Goal: Task Accomplishment & Management: Manage account settings

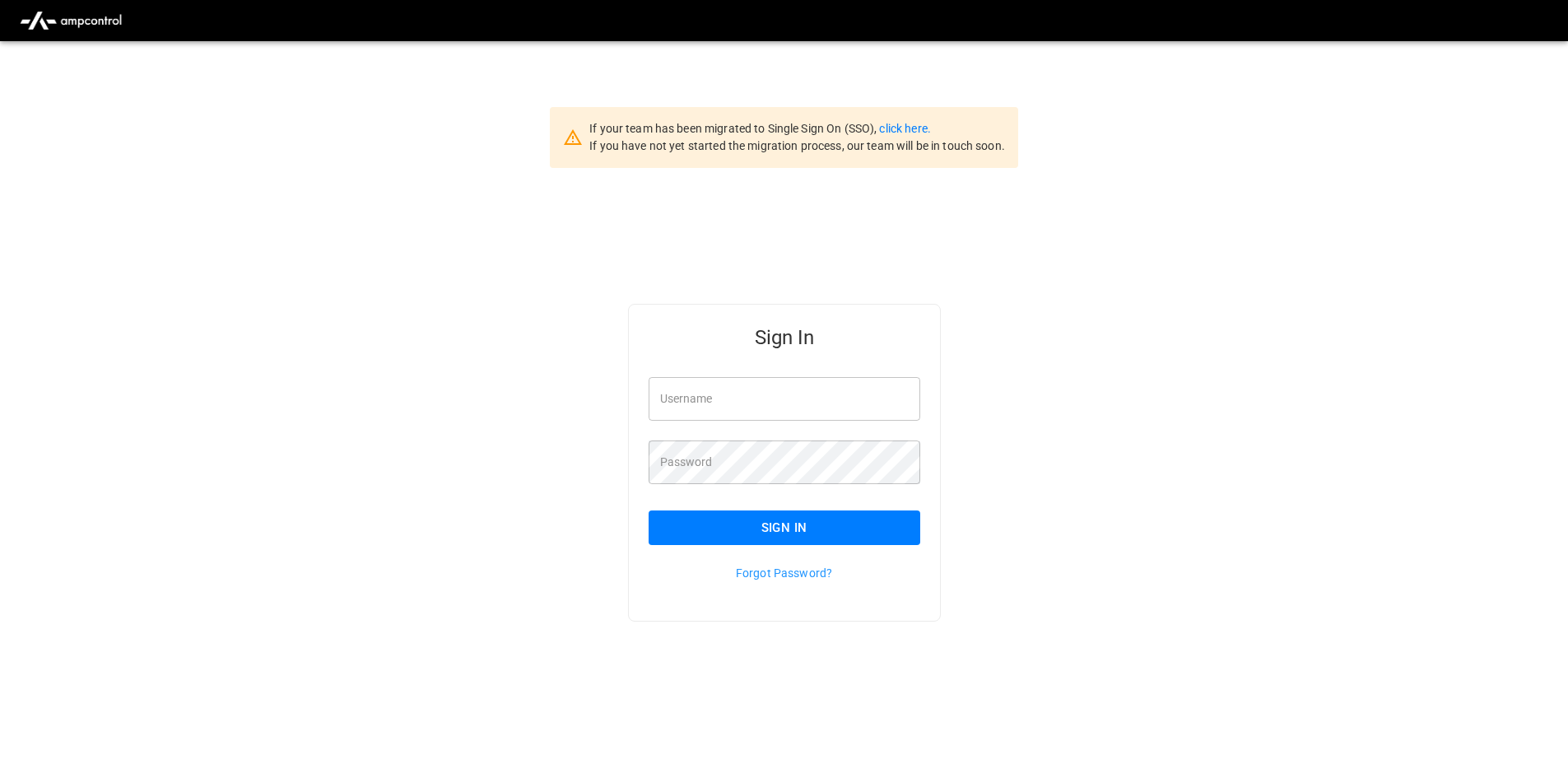
click at [895, 116] on div "If your team has been migrated to Single Sign On (SSO), click here. If you have…" at bounding box center [784, 137] width 469 height 61
click at [904, 122] on link "click here." at bounding box center [905, 128] width 51 height 13
click at [906, 124] on link "click here." at bounding box center [905, 128] width 51 height 13
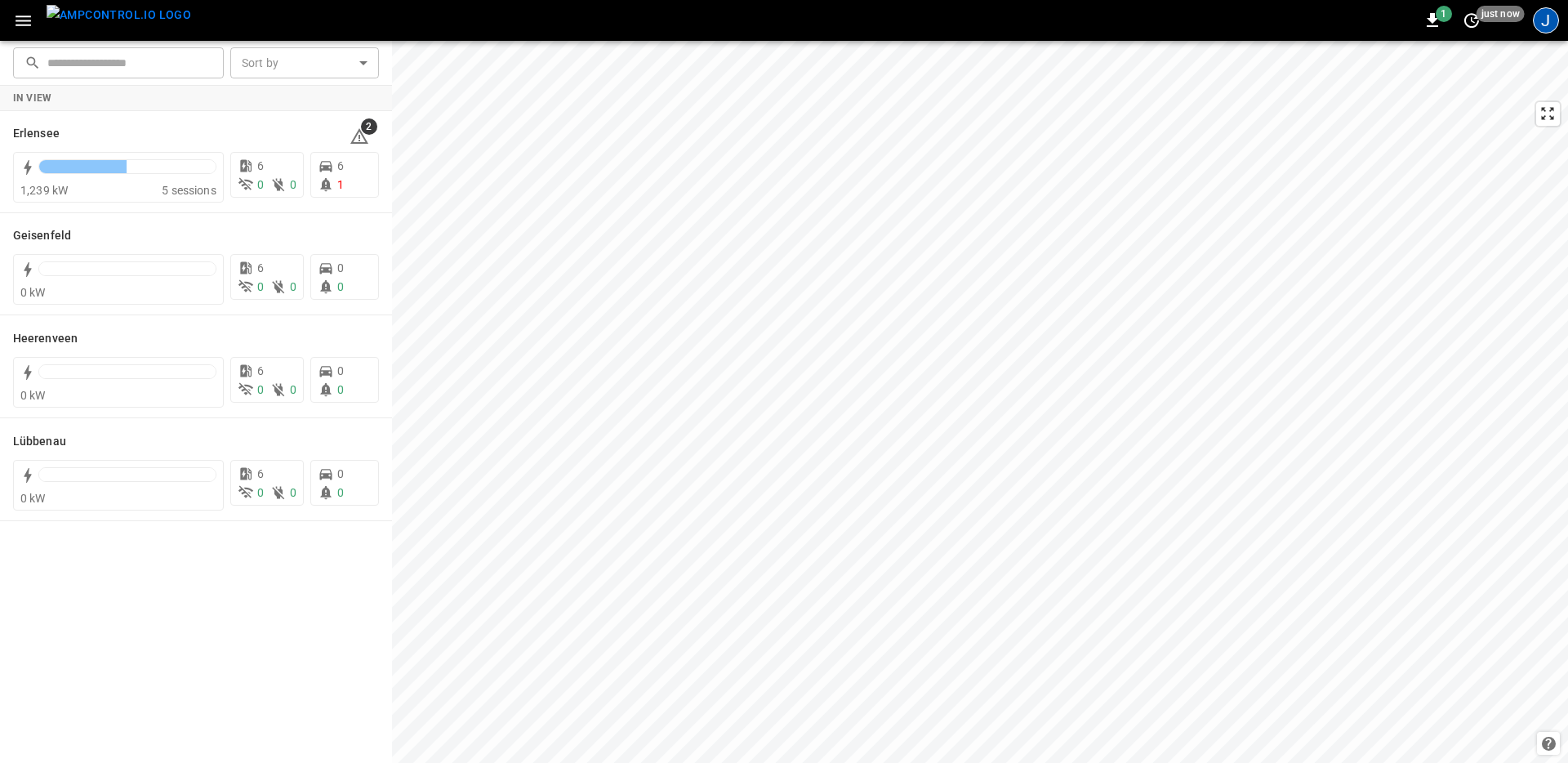
click at [1545, 31] on div "J" at bounding box center [1546, 20] width 26 height 26
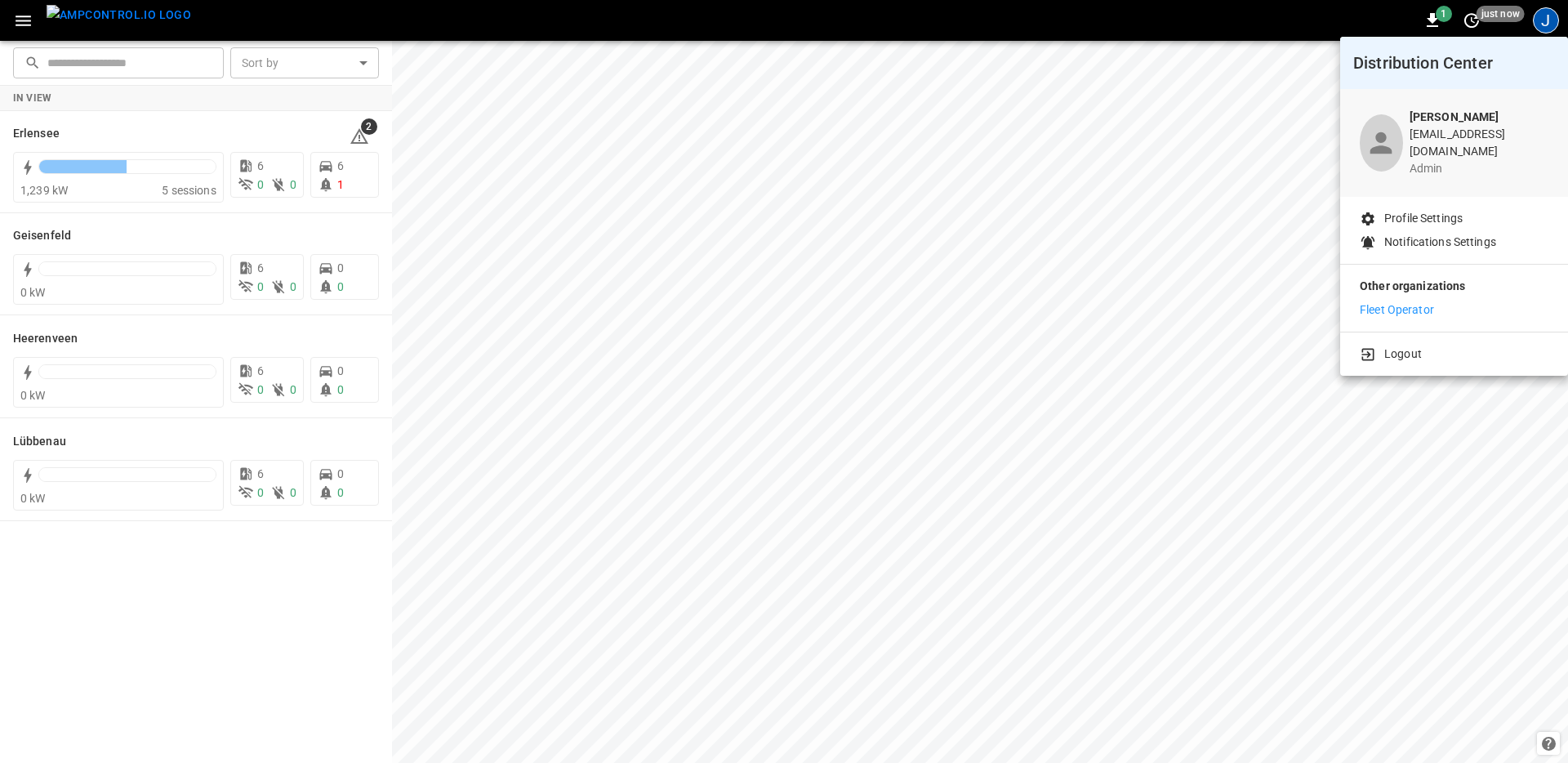
click at [1361, 301] on p "Fleet Operator" at bounding box center [1397, 309] width 75 height 17
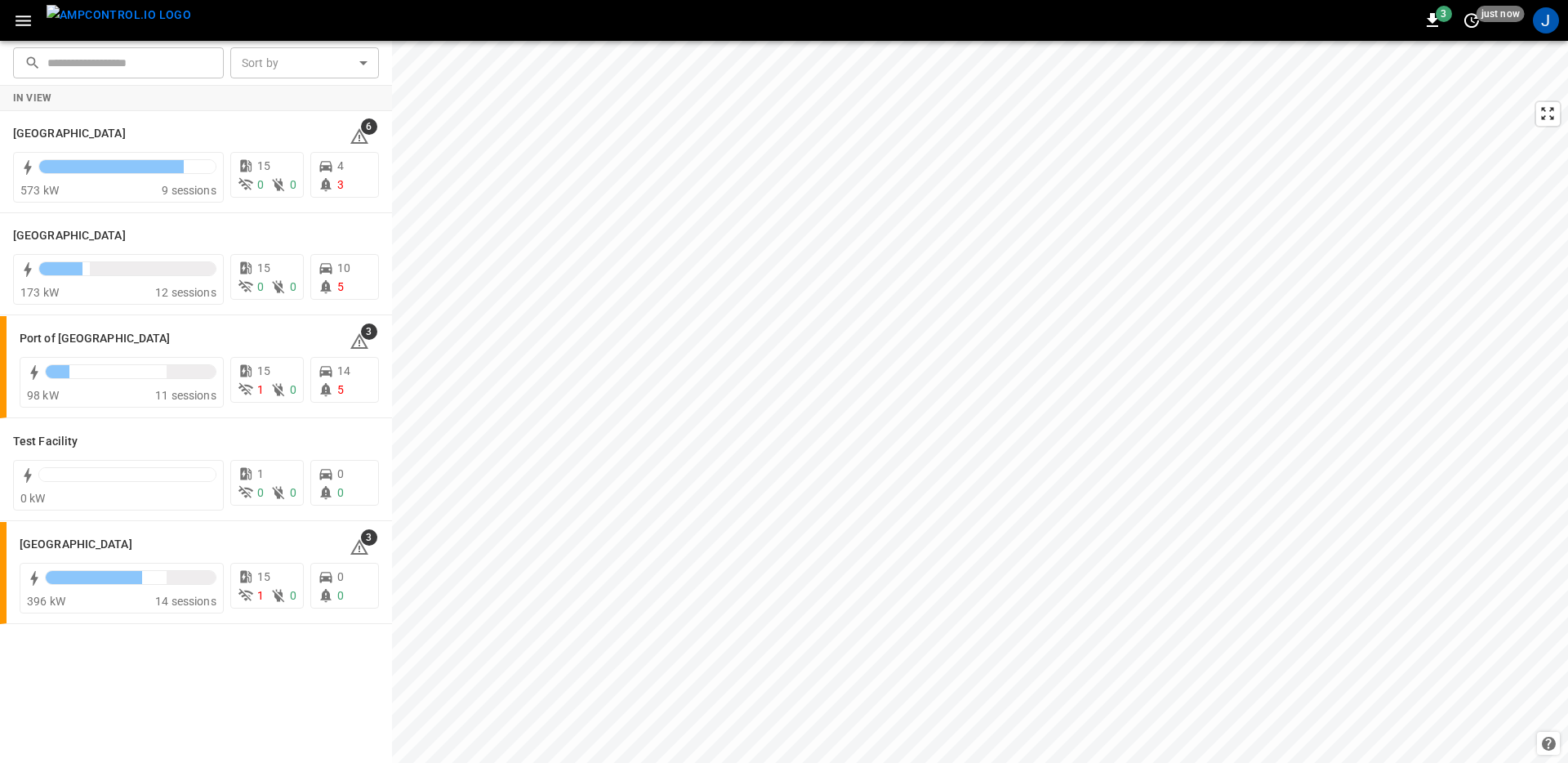
click at [27, 18] on icon "button" at bounding box center [23, 21] width 21 height 21
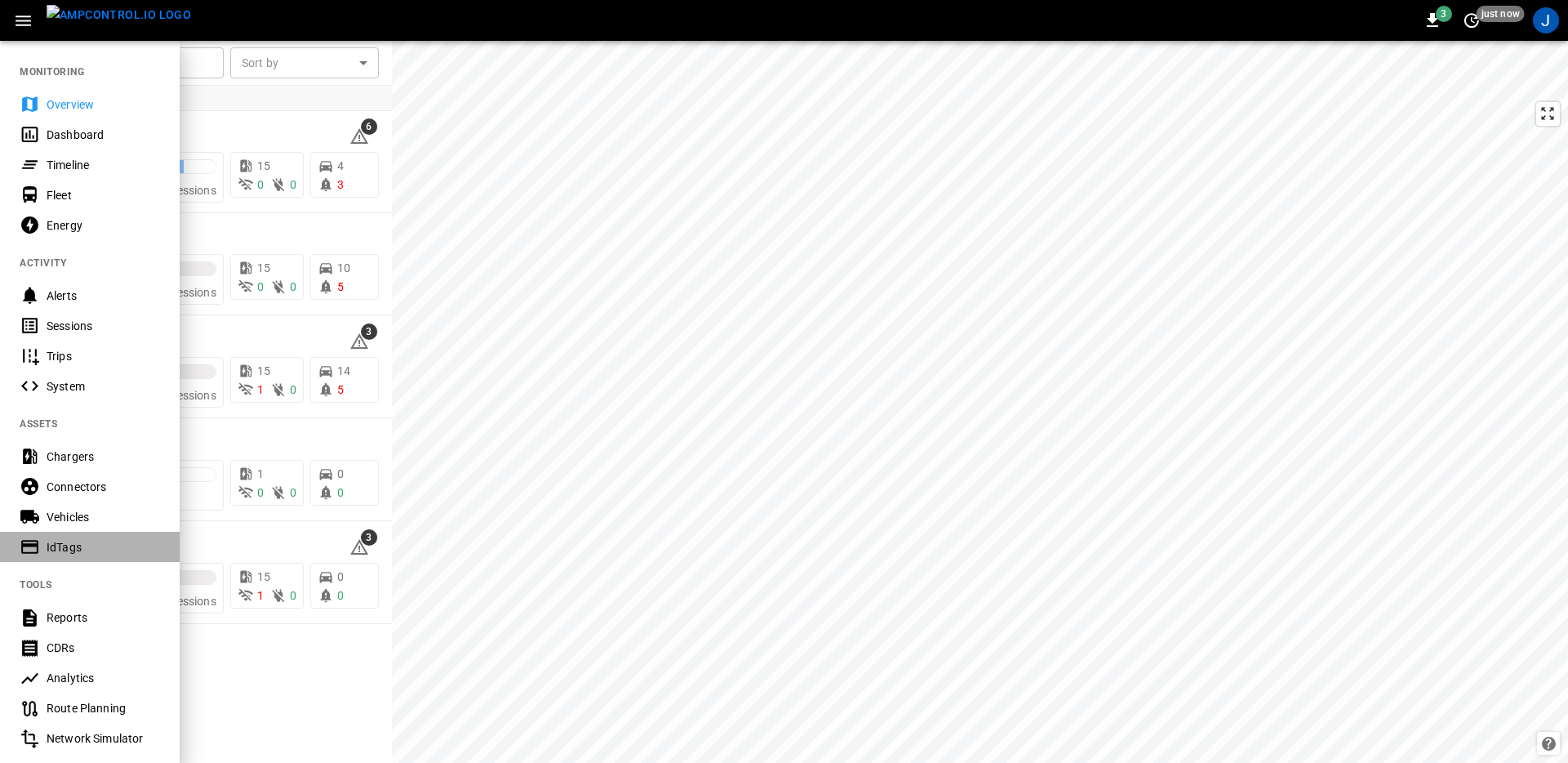
click at [81, 544] on div "IdTags" at bounding box center [103, 546] width 114 height 17
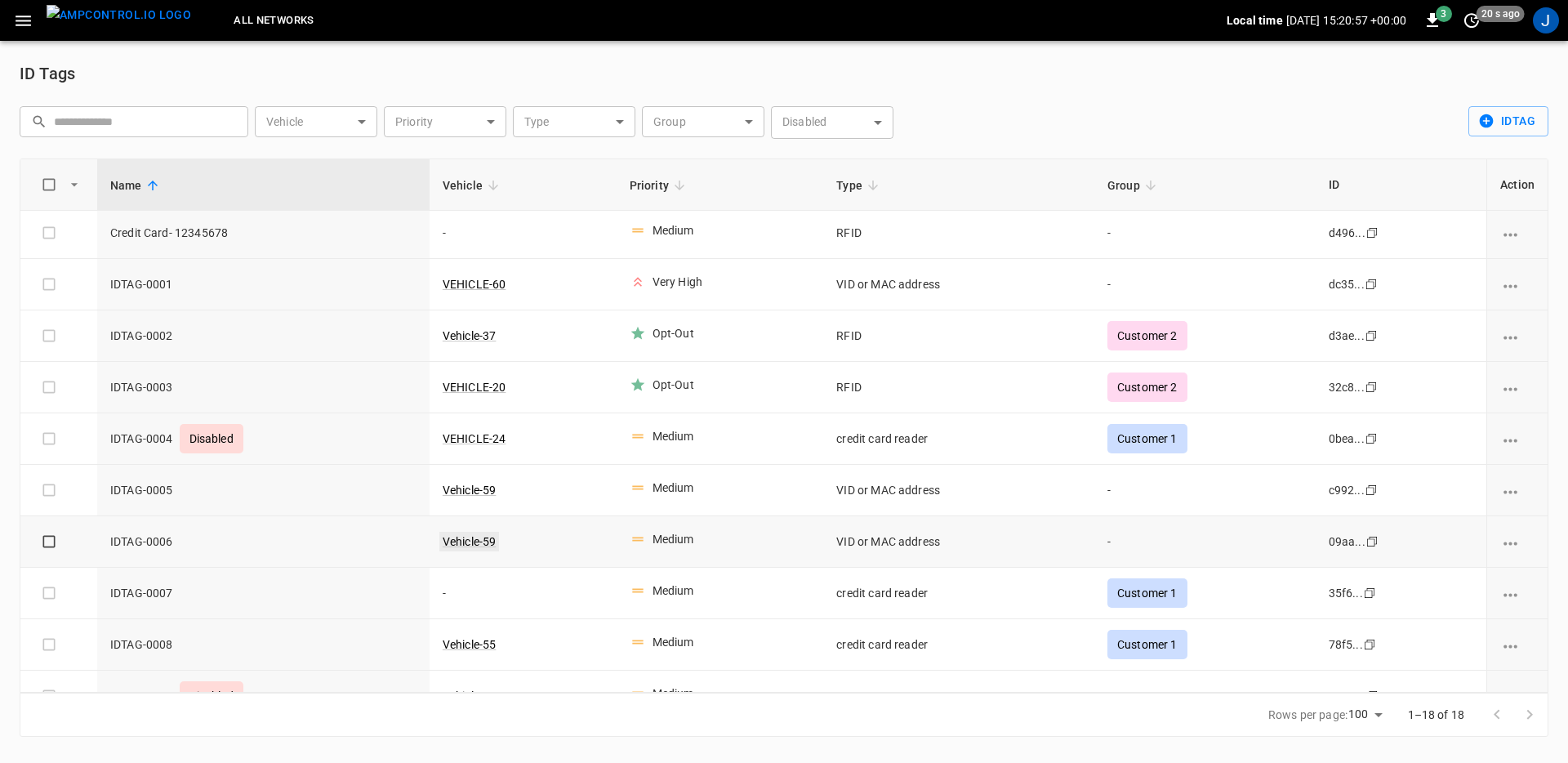
scroll to position [7, 0]
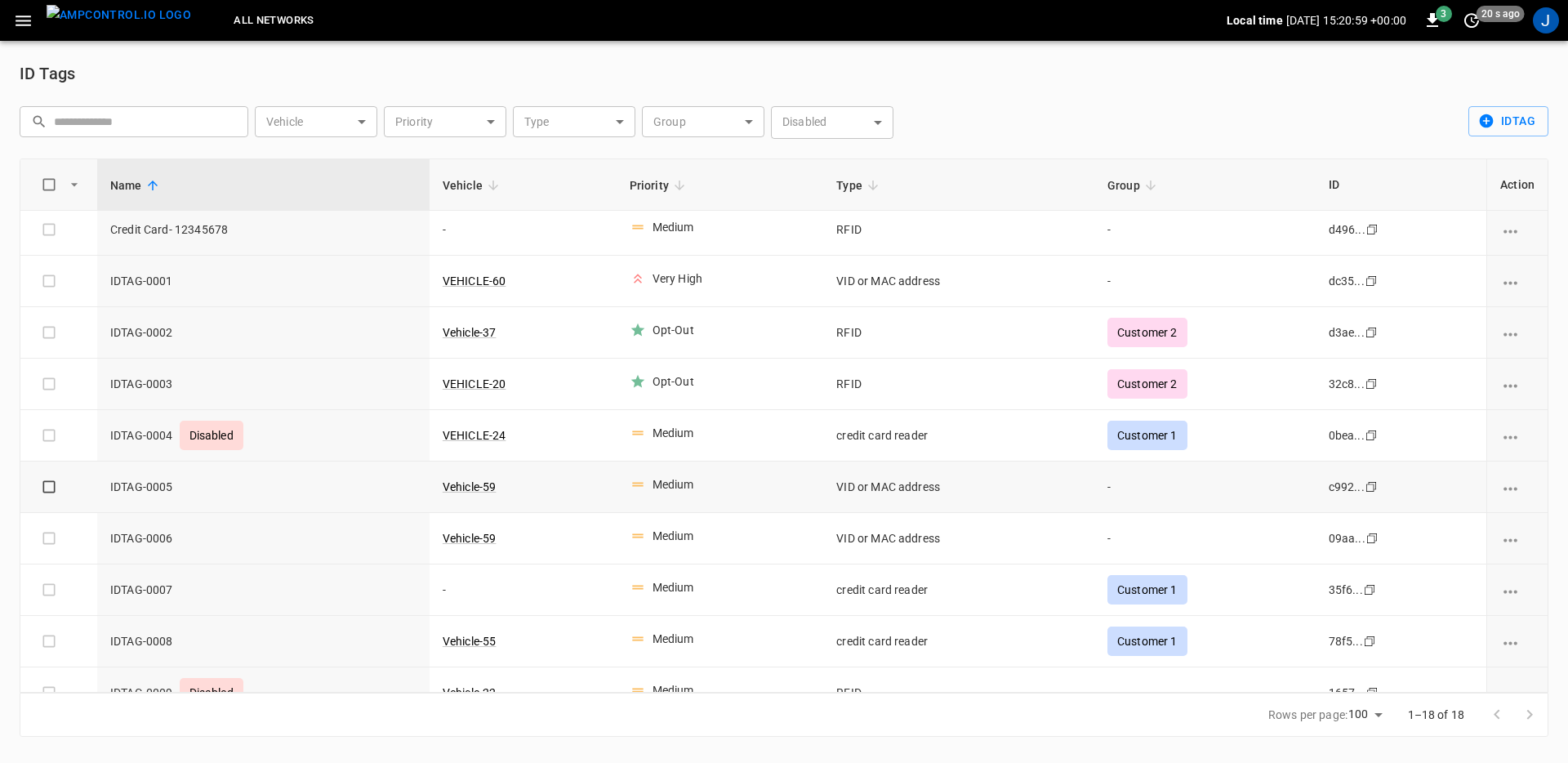
click at [153, 488] on span "IDTAG-0005" at bounding box center [263, 486] width 306 height 17
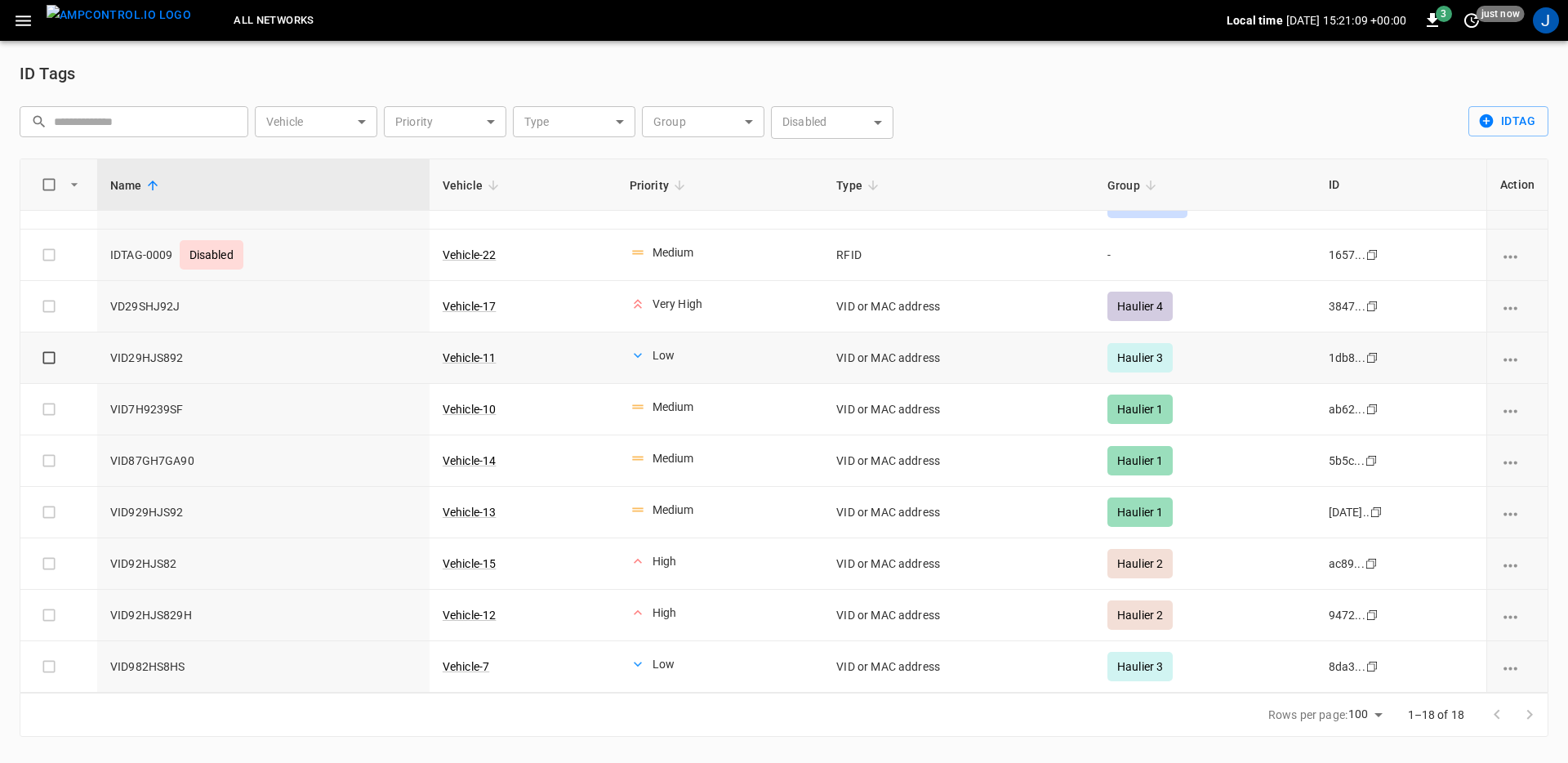
scroll to position [445, 0]
click at [10, 16] on button "button" at bounding box center [24, 21] width 33 height 30
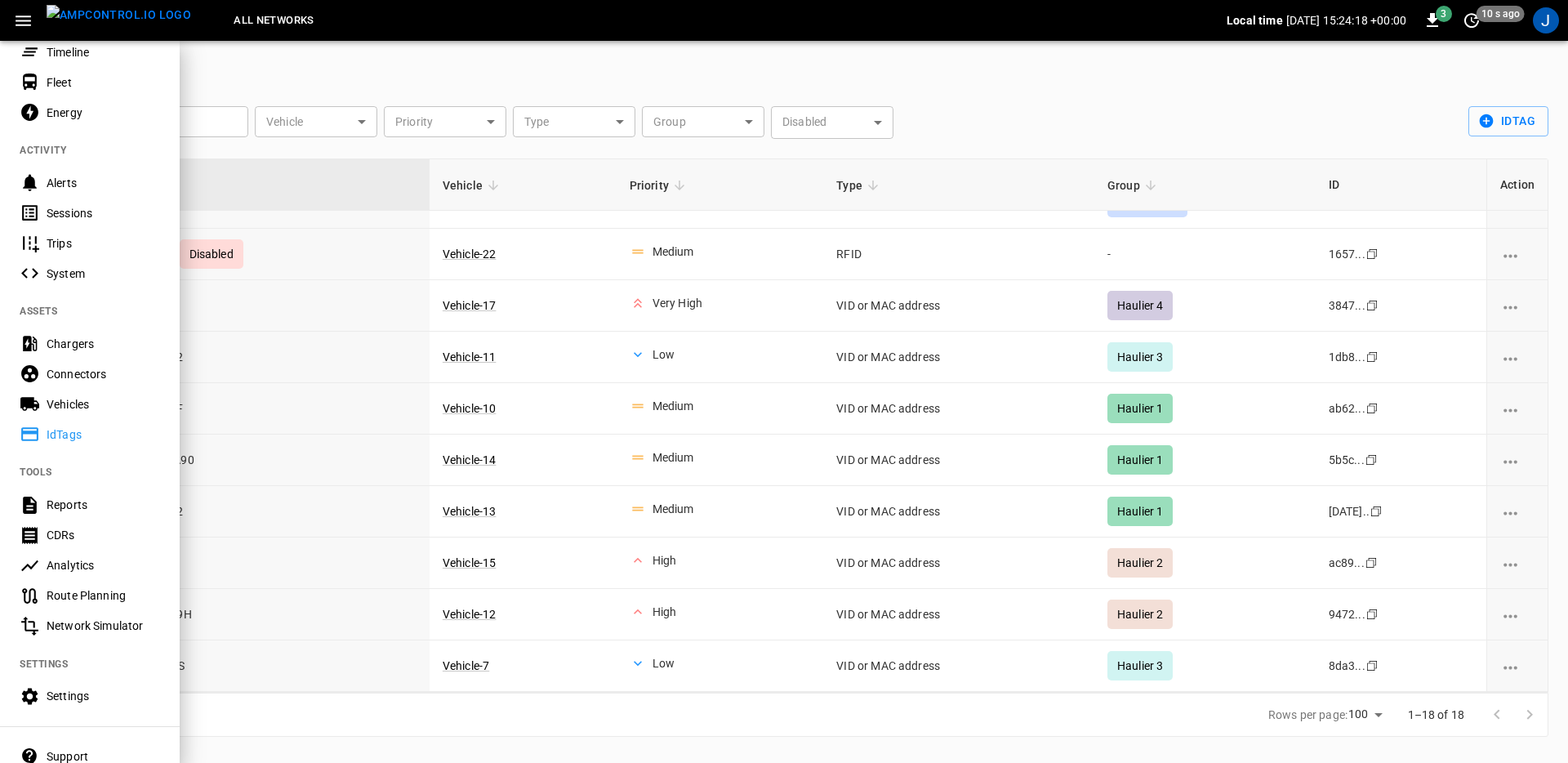
scroll to position [213, 0]
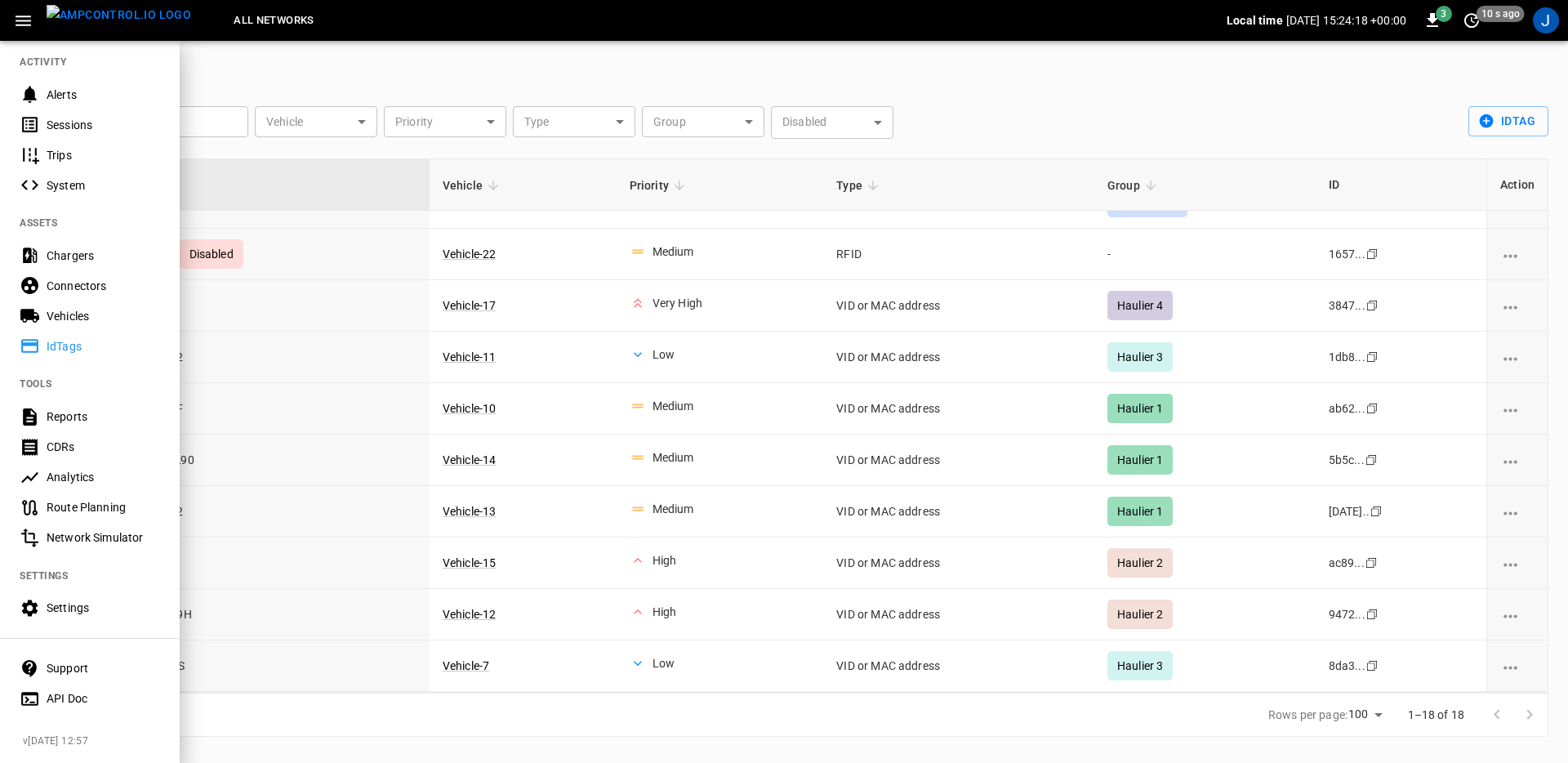
click at [82, 592] on div "Settings" at bounding box center [89, 607] width 180 height 30
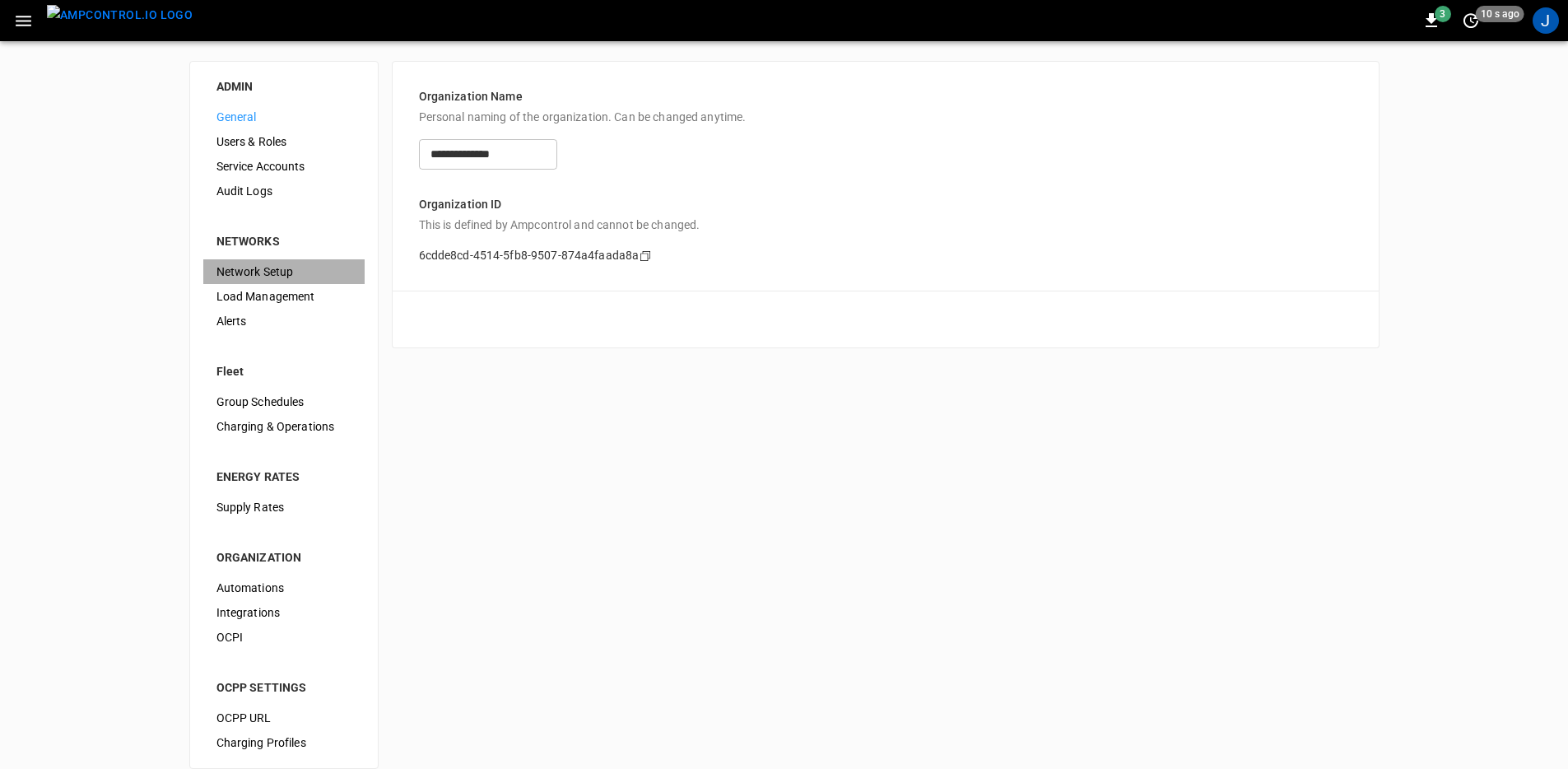
click at [295, 277] on span "Network Setup" at bounding box center [284, 271] width 135 height 17
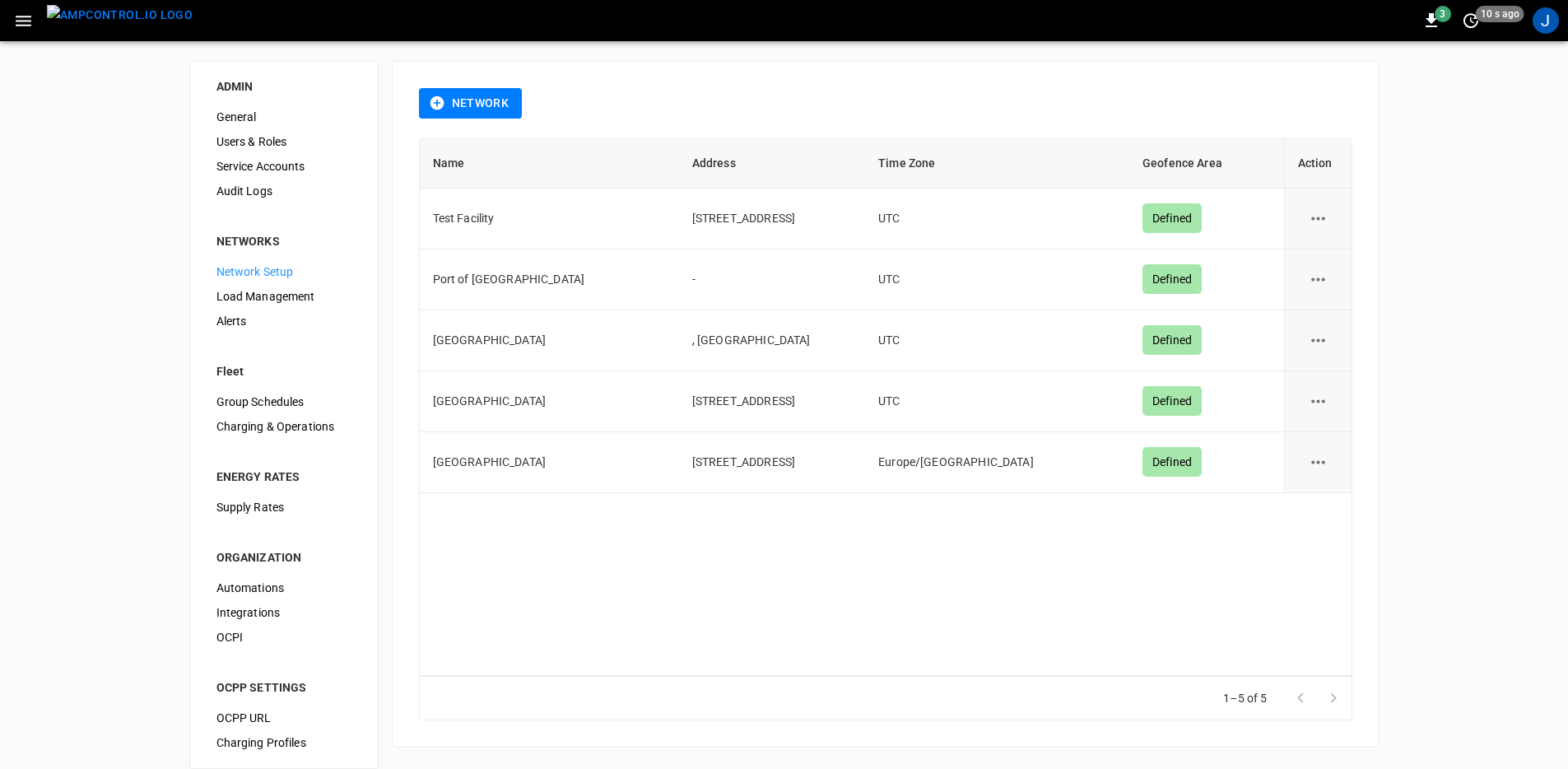
click at [283, 297] on span "Load Management" at bounding box center [284, 296] width 135 height 17
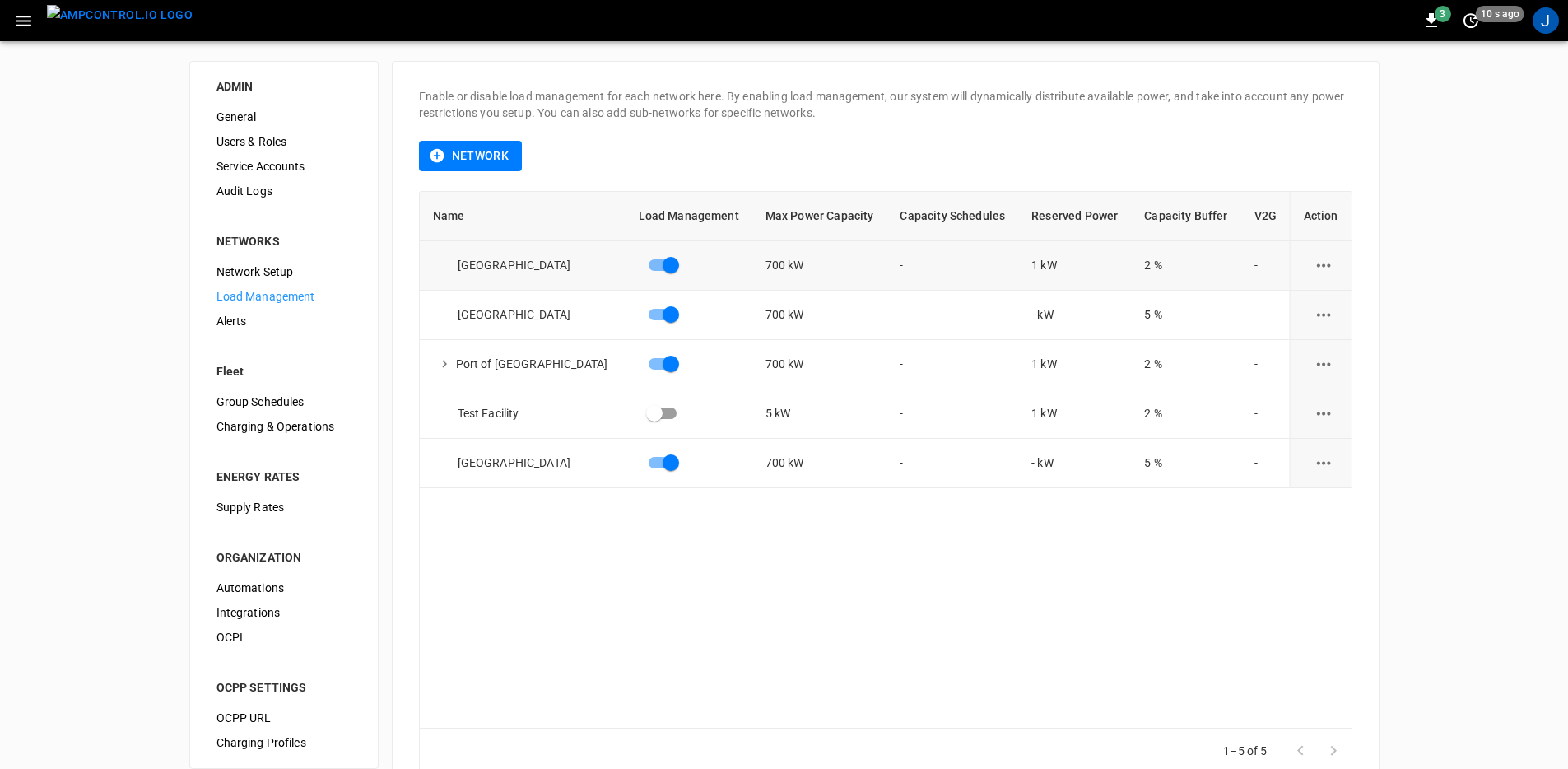
click at [1317, 264] on icon "load management options" at bounding box center [1324, 264] width 14 height 3
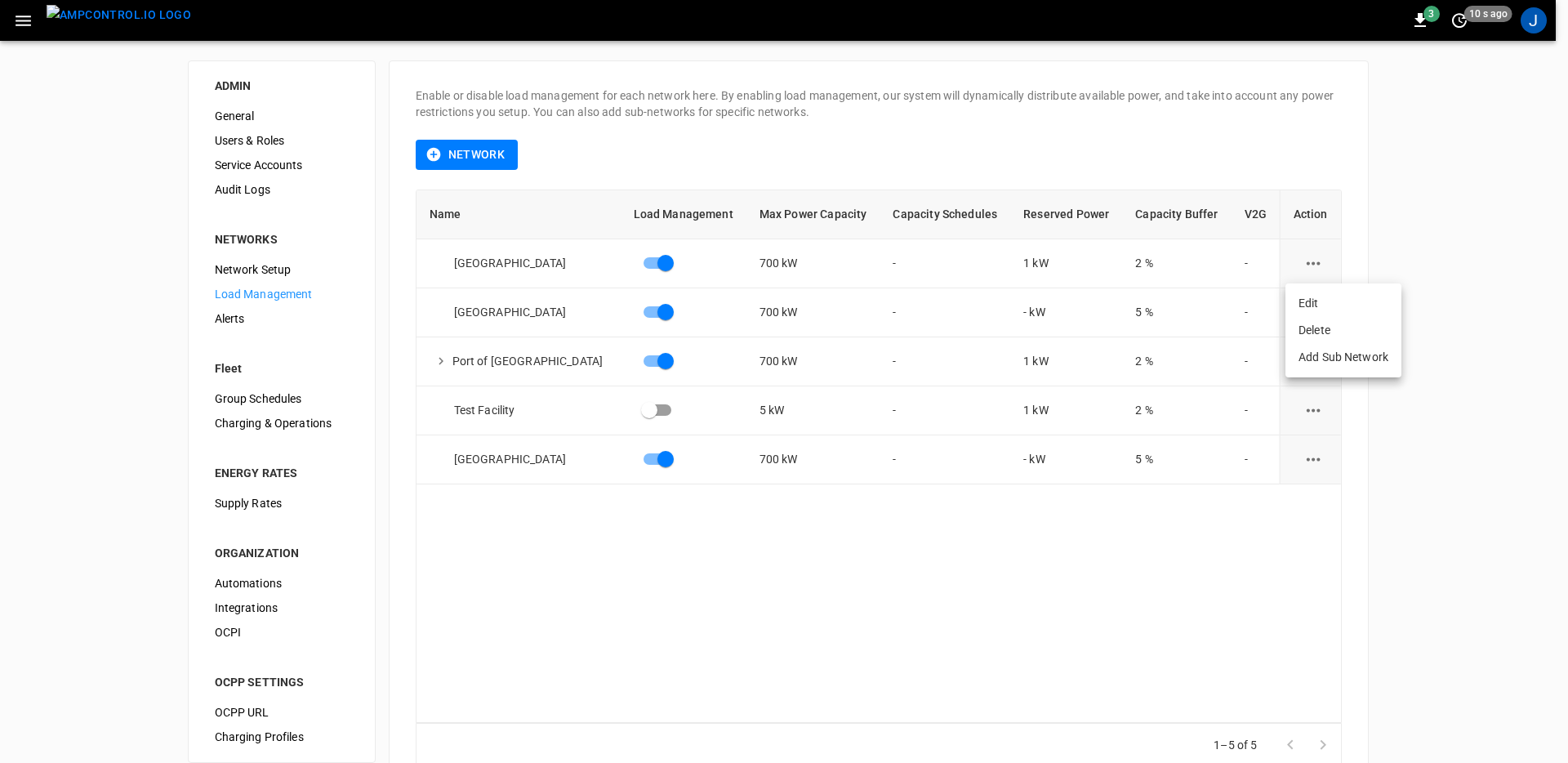
click at [1304, 280] on div "load management options" at bounding box center [784, 382] width 1568 height 763
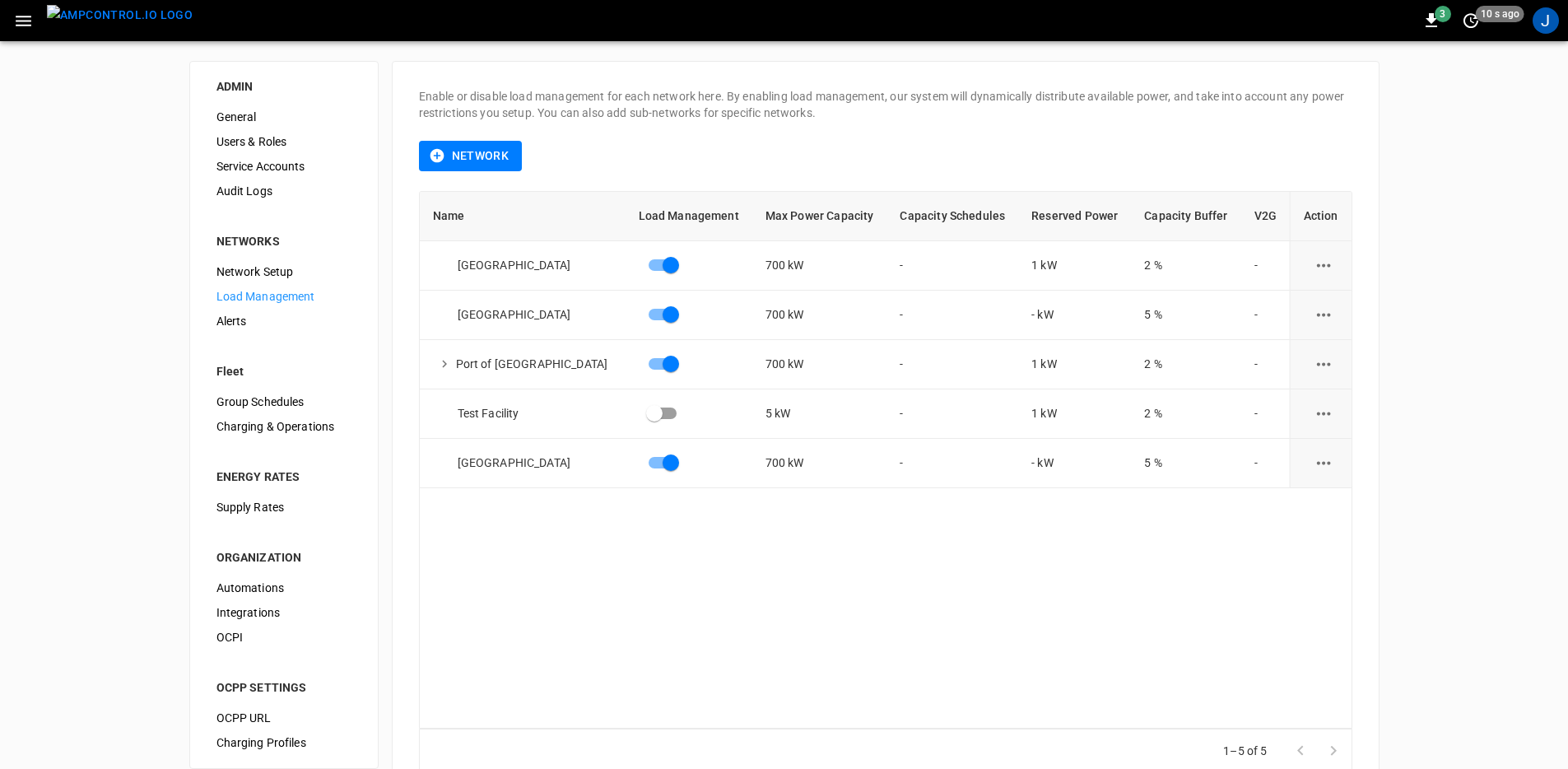
click at [1316, 293] on body "3 10 s ago J ADMIN General Users & Roles Service Accounts Audit Logs NETWORKS N…" at bounding box center [784, 409] width 1568 height 819
click at [1319, 263] on icon "load management options" at bounding box center [1324, 265] width 21 height 21
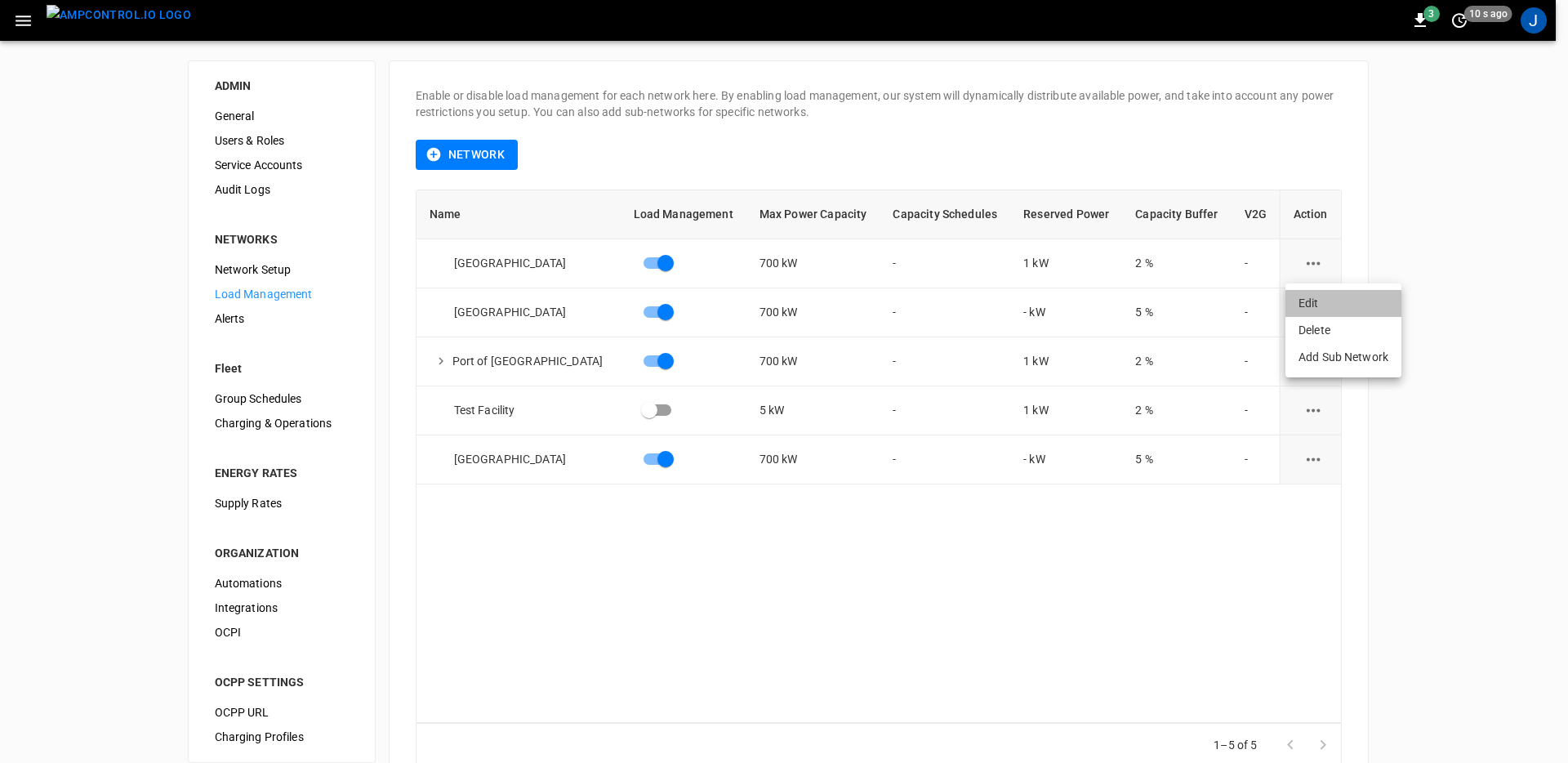
click at [1315, 294] on li "Edit" at bounding box center [1343, 303] width 116 height 26
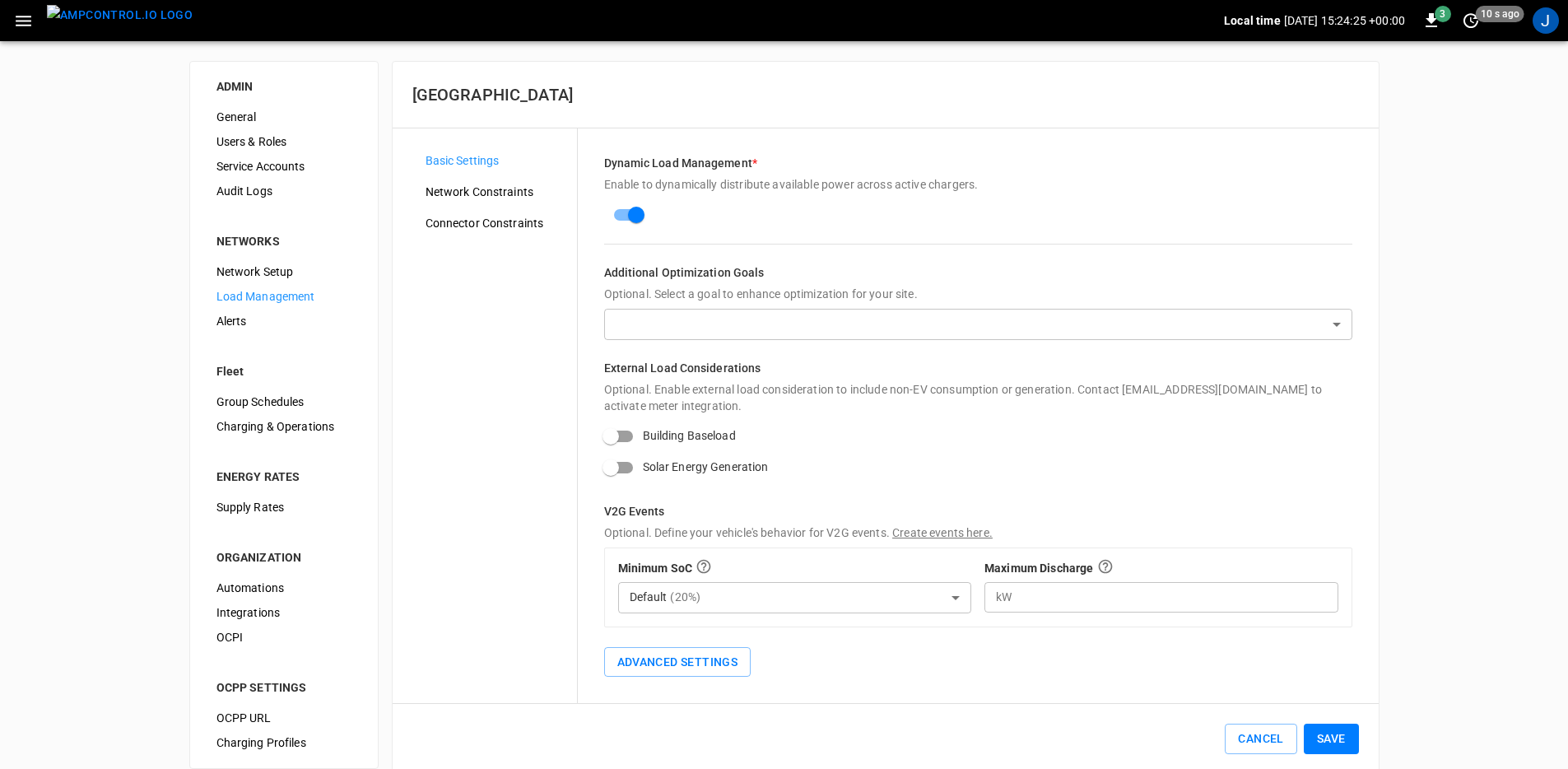
click at [867, 316] on body "Local time 2025-09-17 15:24:25 +00:00 3 10 s ago J ADMIN General Users & Roles …" at bounding box center [784, 396] width 1568 height 794
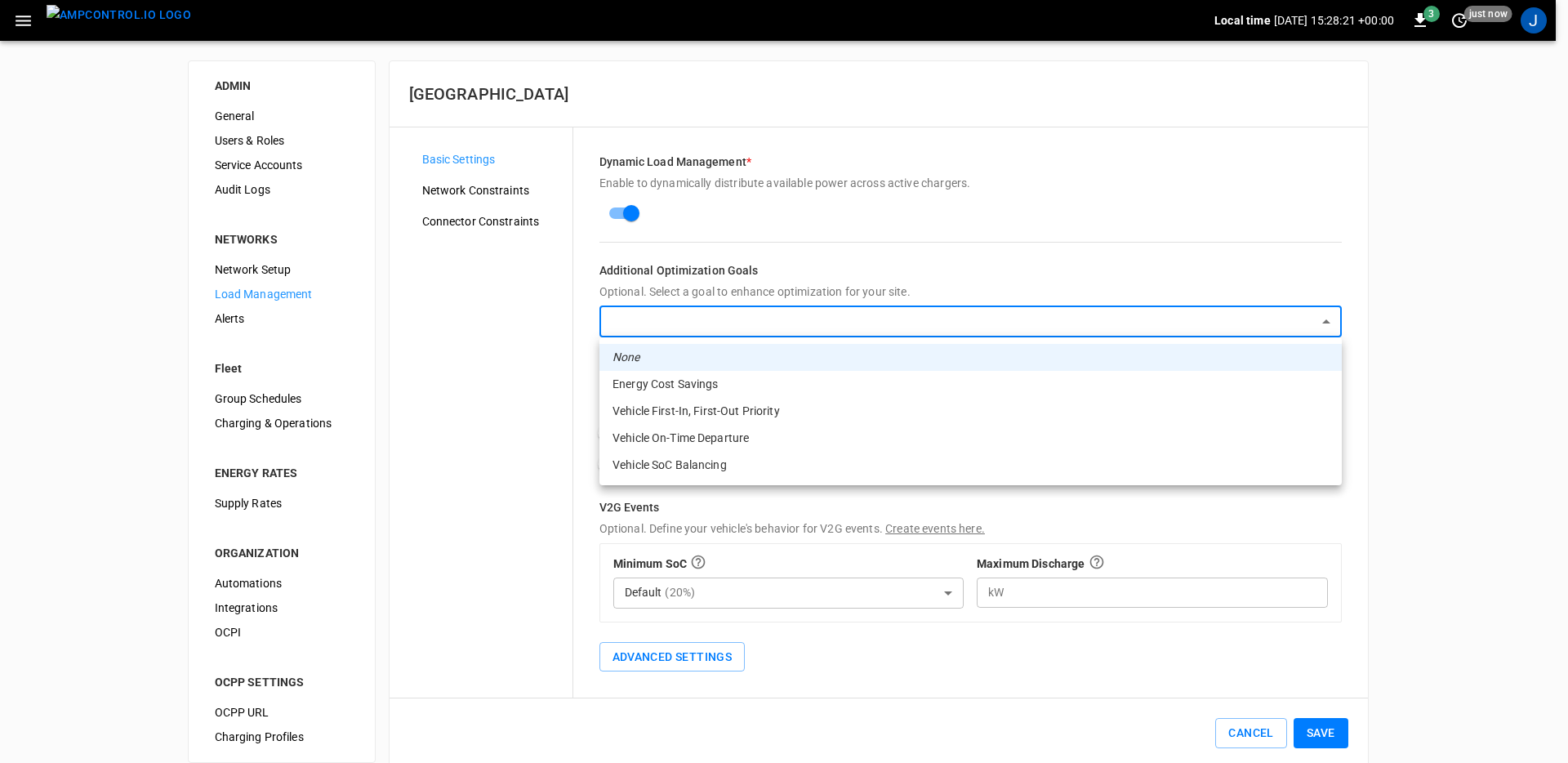
click at [134, 28] on div at bounding box center [784, 382] width 1568 height 763
click at [134, 28] on div at bounding box center [778, 382] width 1556 height 763
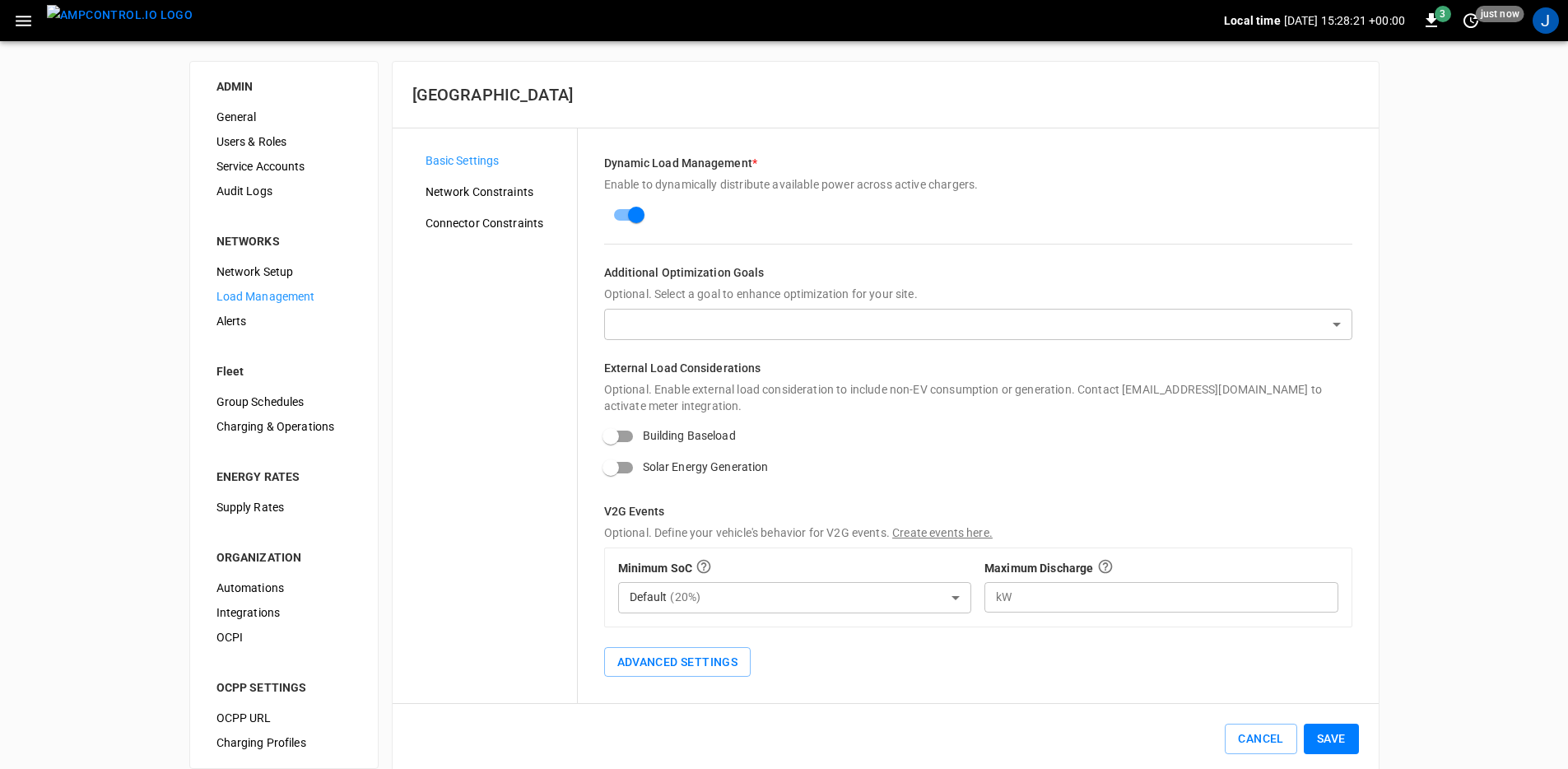
click at [135, 26] on img "menu" at bounding box center [119, 15] width 145 height 21
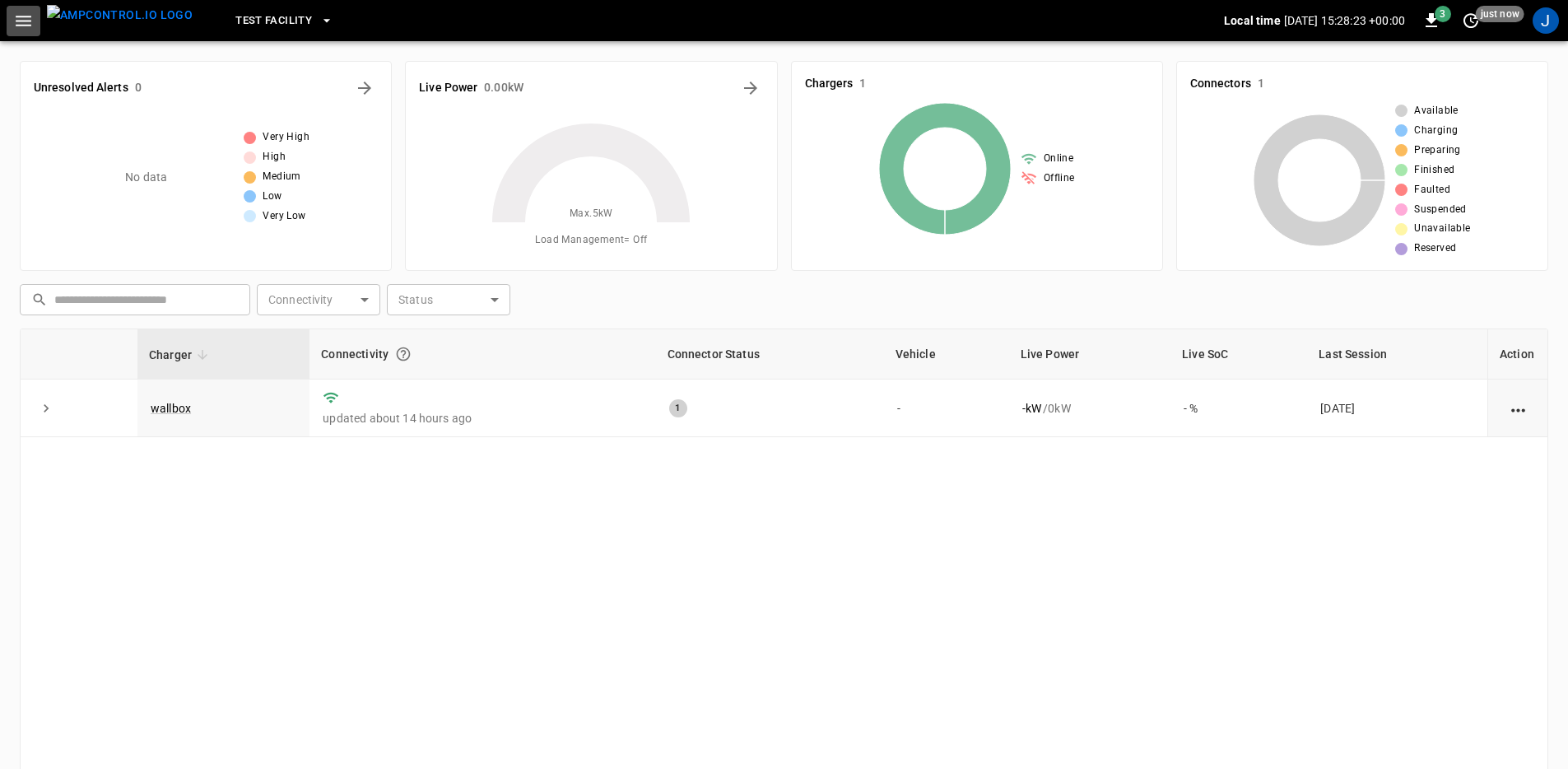
click at [14, 16] on icon "button" at bounding box center [23, 21] width 21 height 21
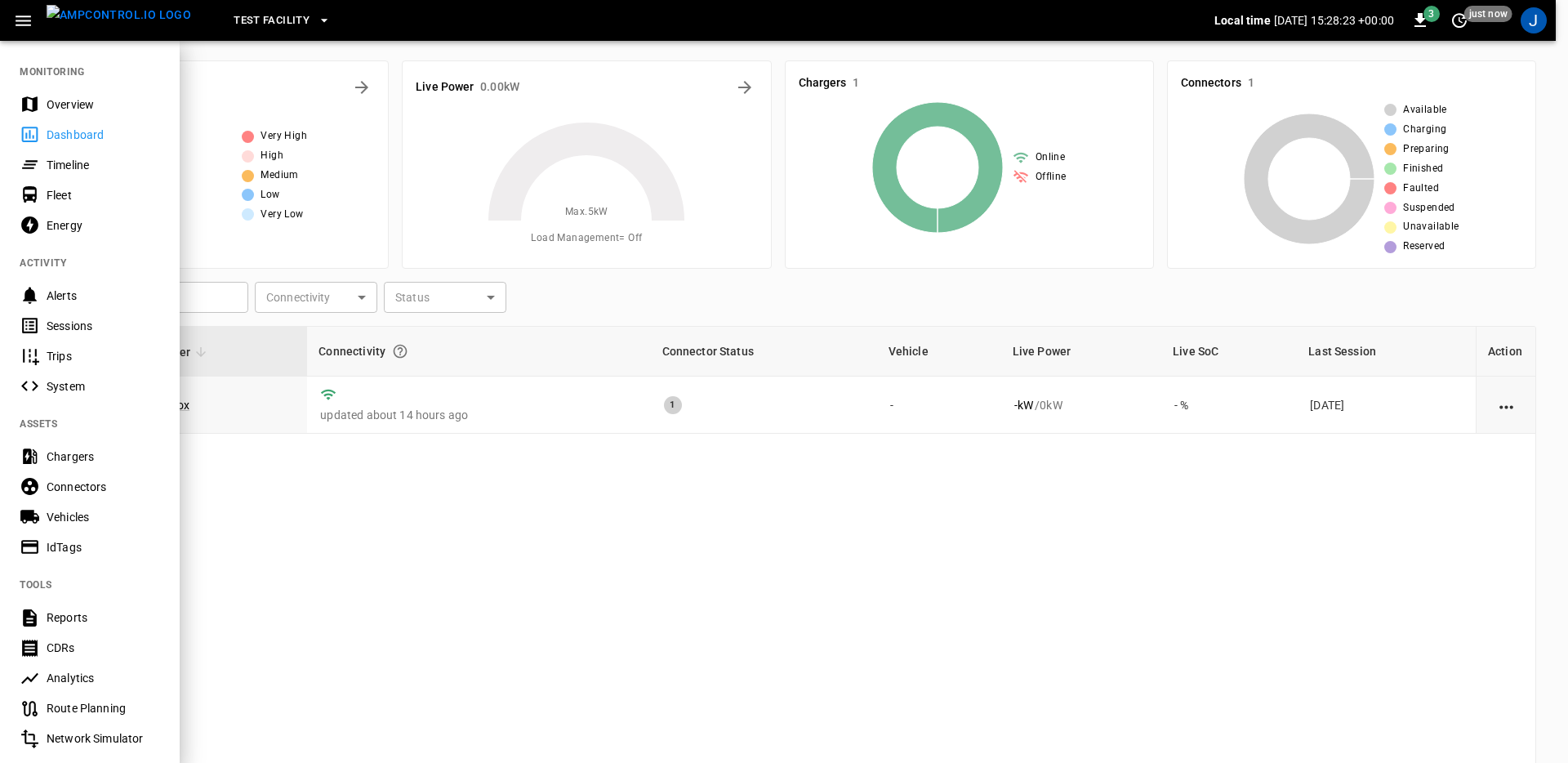
click at [285, 34] on button "Test Facility" at bounding box center [282, 21] width 110 height 31
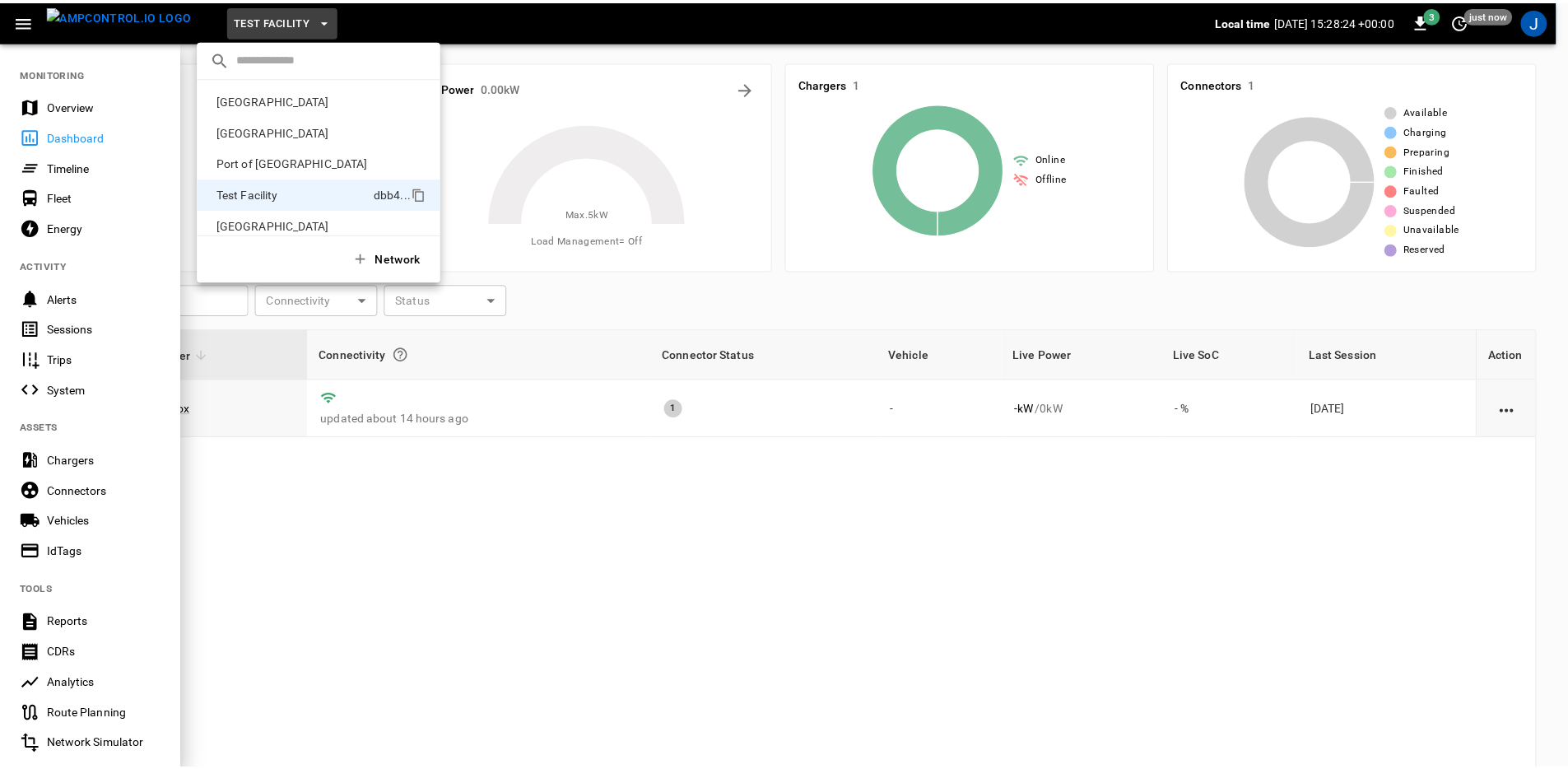
scroll to position [13, 0]
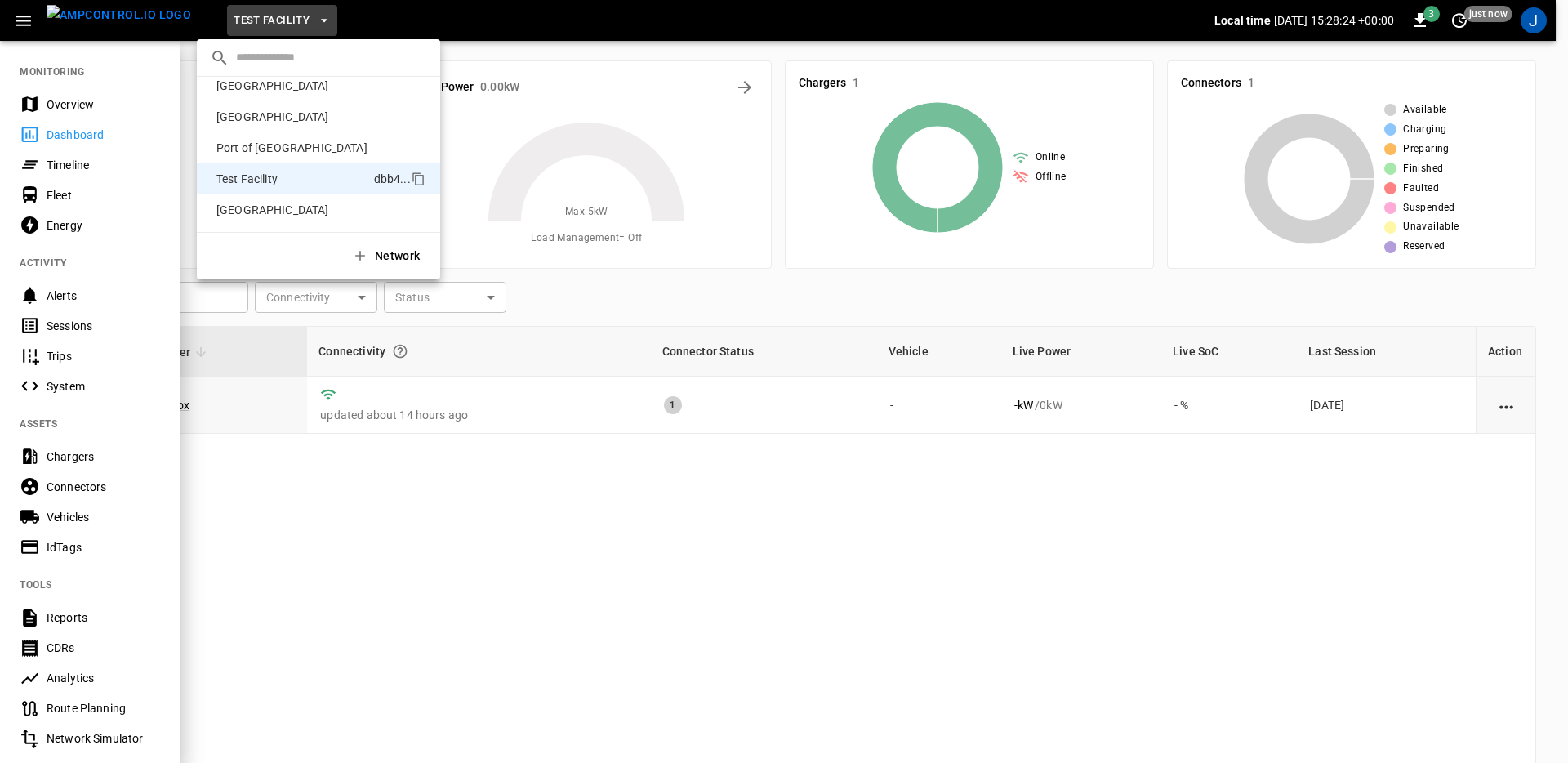
click at [82, 545] on div at bounding box center [784, 382] width 1568 height 763
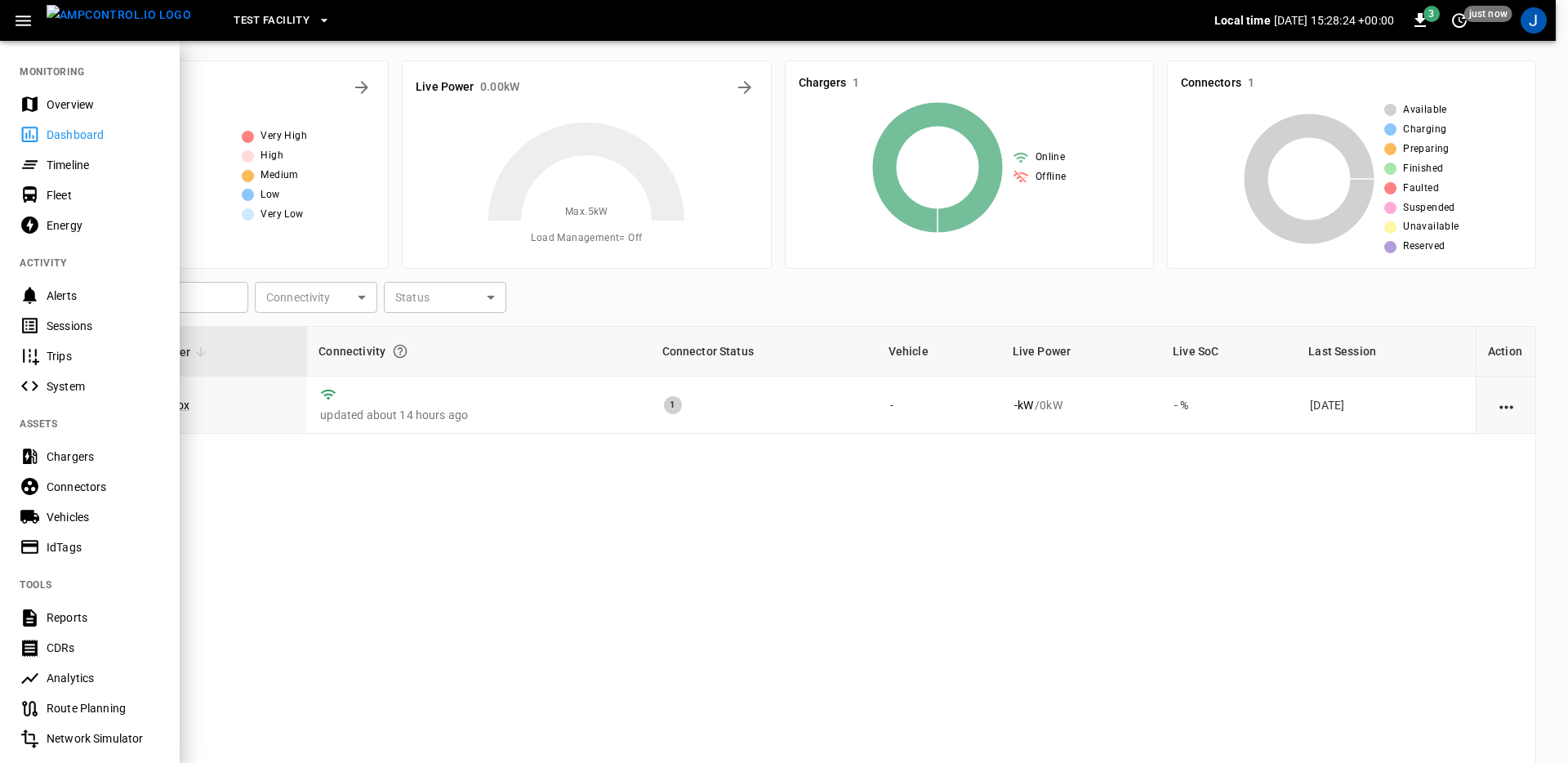
click at [78, 515] on div "​ Frankfurt Depot dee8 ... Port of Barcelona f5f4 ... Port of Long Beach 373d .…" at bounding box center [784, 382] width 1568 height 763
click at [78, 515] on div "Vehicles" at bounding box center [103, 517] width 114 height 17
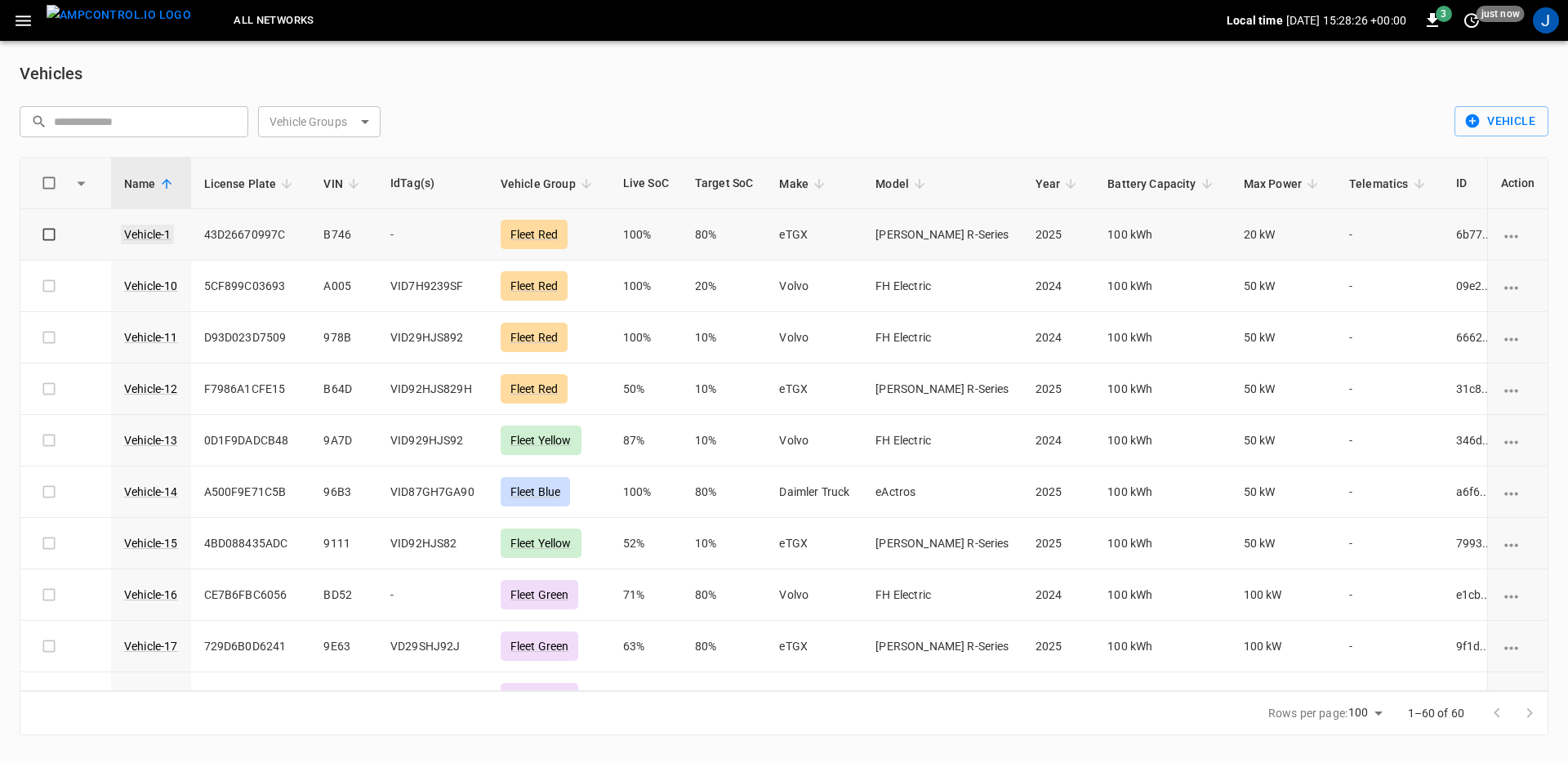
click at [158, 236] on link "Vehicle-1" at bounding box center [147, 234] width 53 height 20
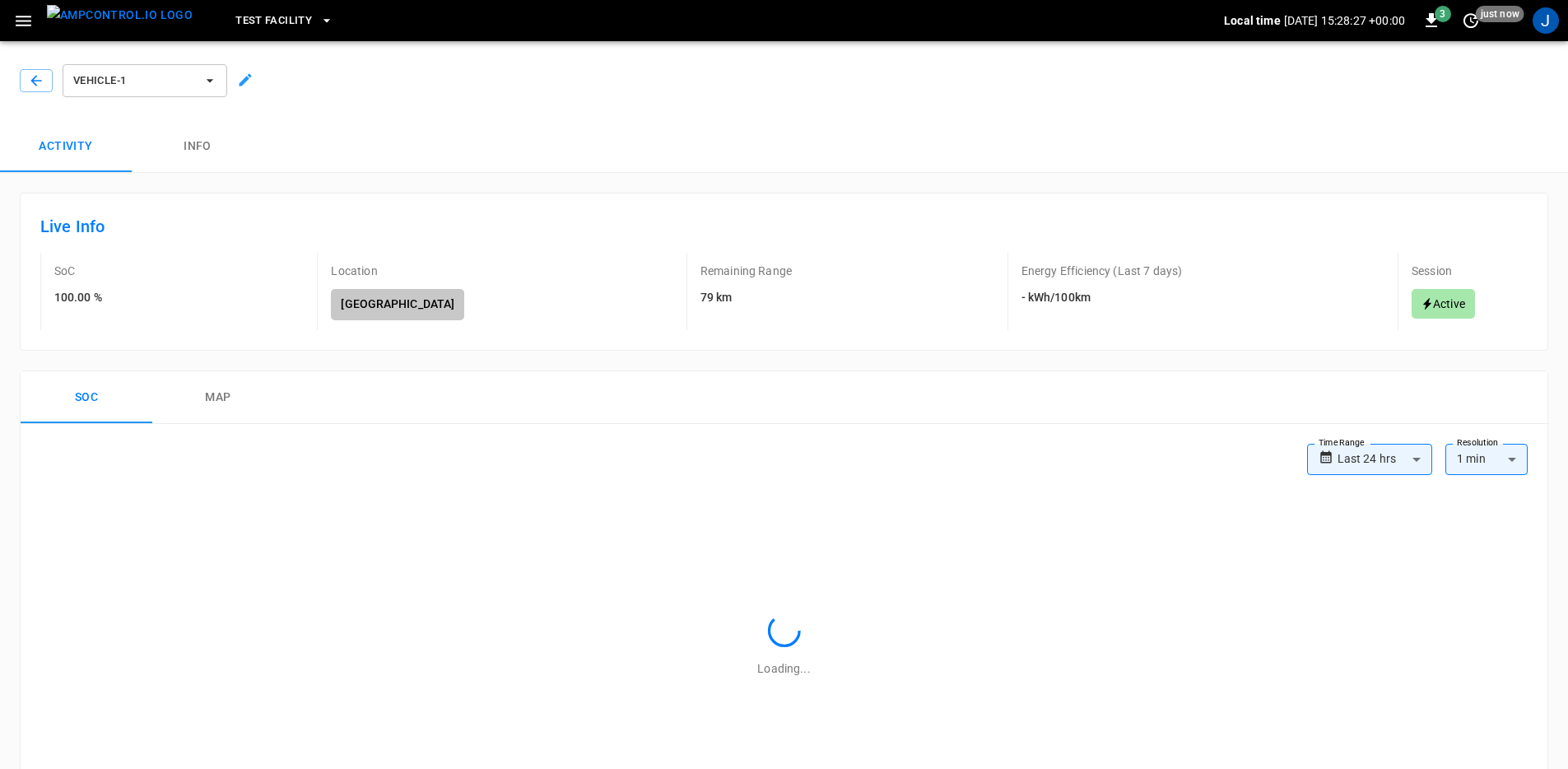
click at [248, 81] on icon at bounding box center [245, 79] width 17 height 17
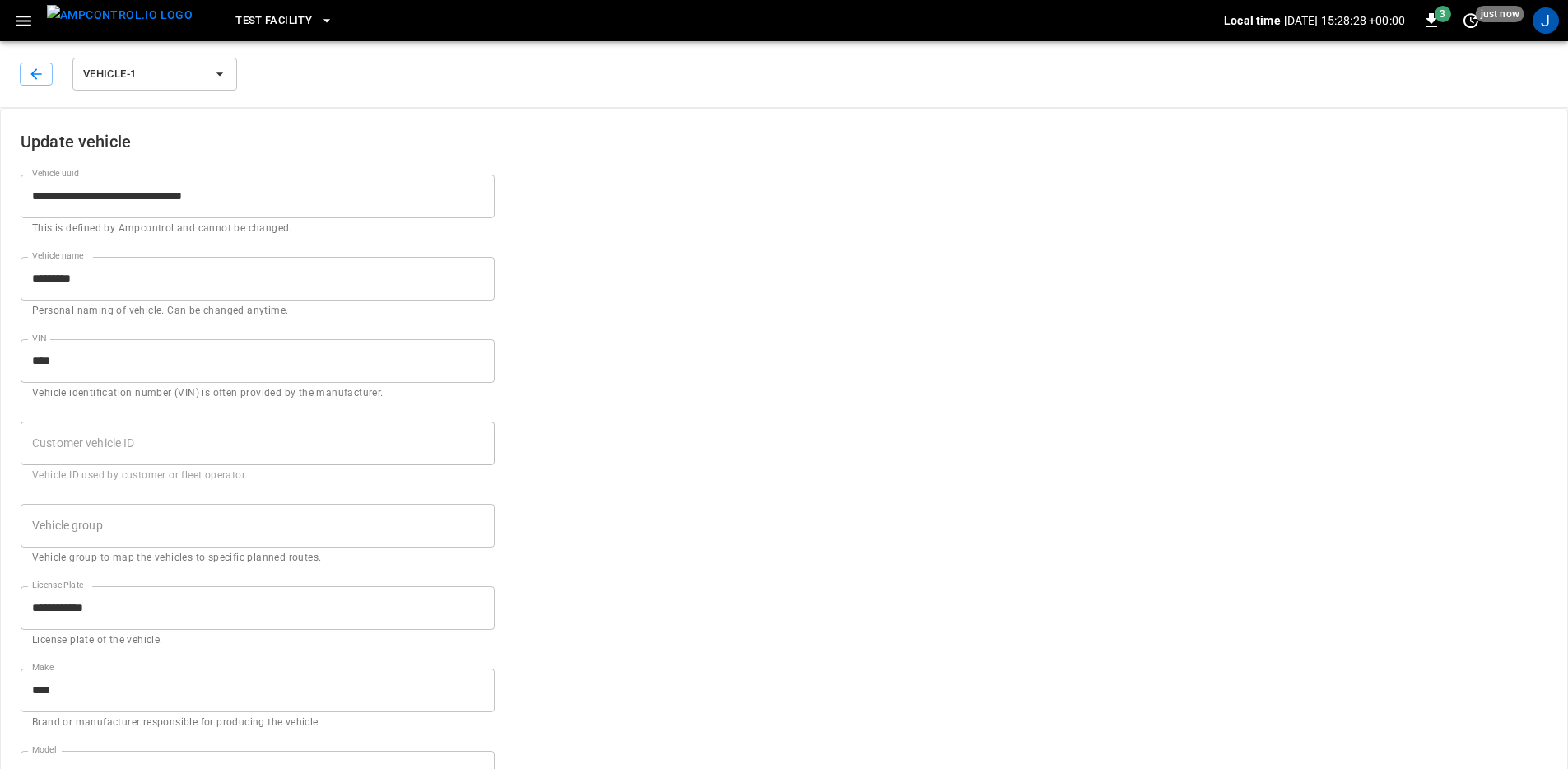
type input "*********"
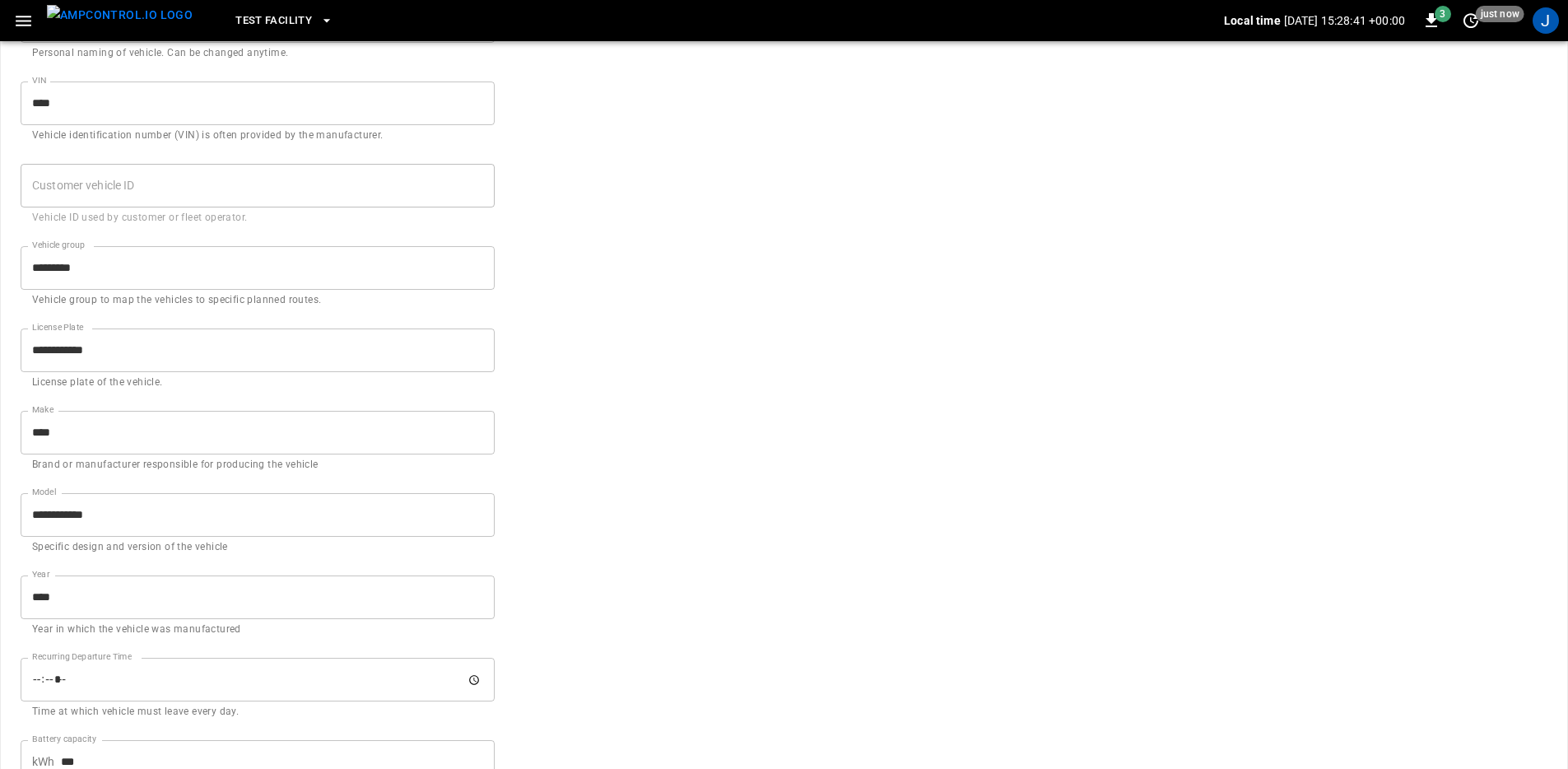
scroll to position [426, 0]
drag, startPoint x: 138, startPoint y: 24, endPoint x: 102, endPoint y: 25, distance: 36.0
click at [138, 24] on img "menu" at bounding box center [119, 15] width 145 height 21
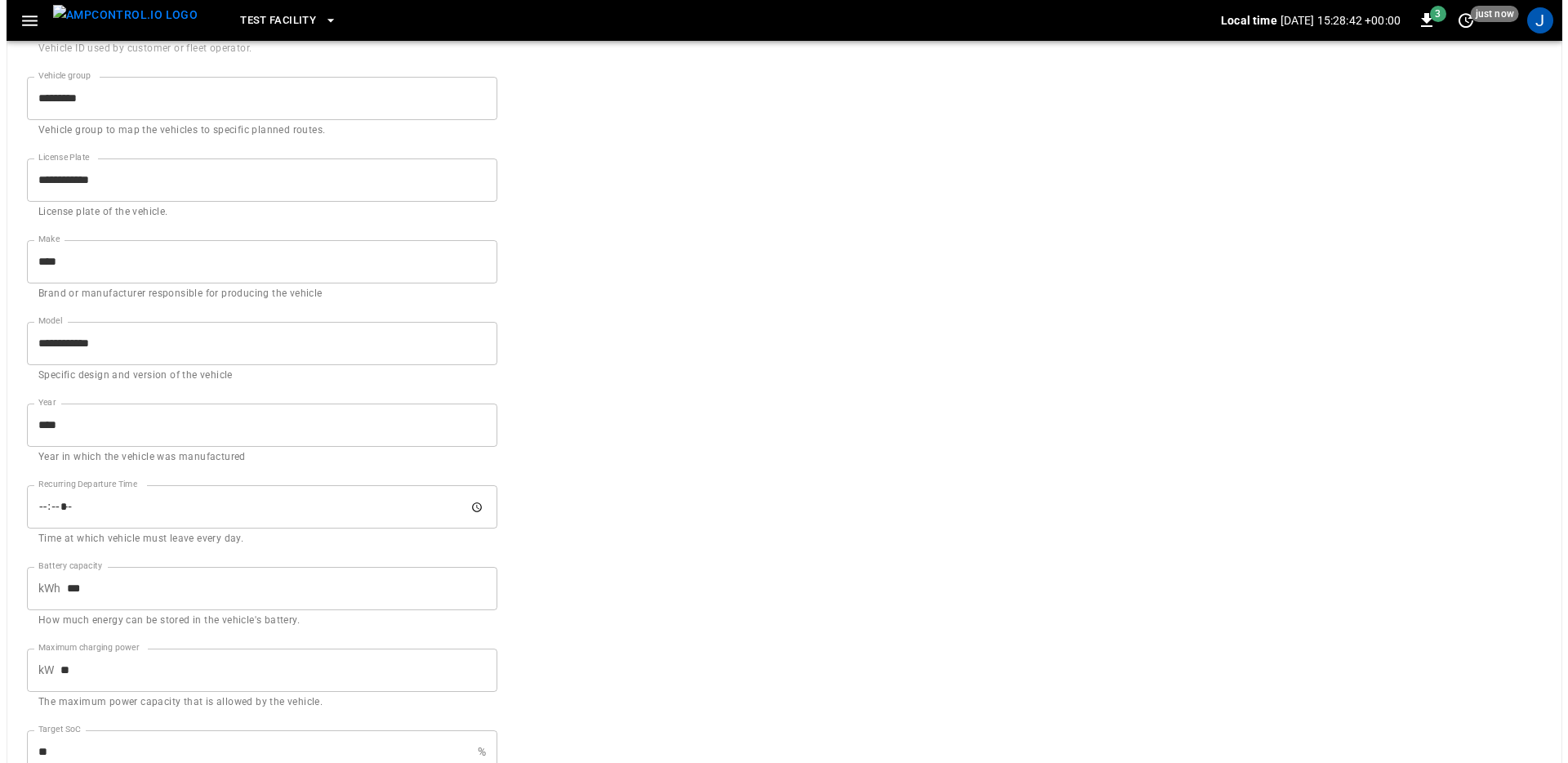
scroll to position [160, 0]
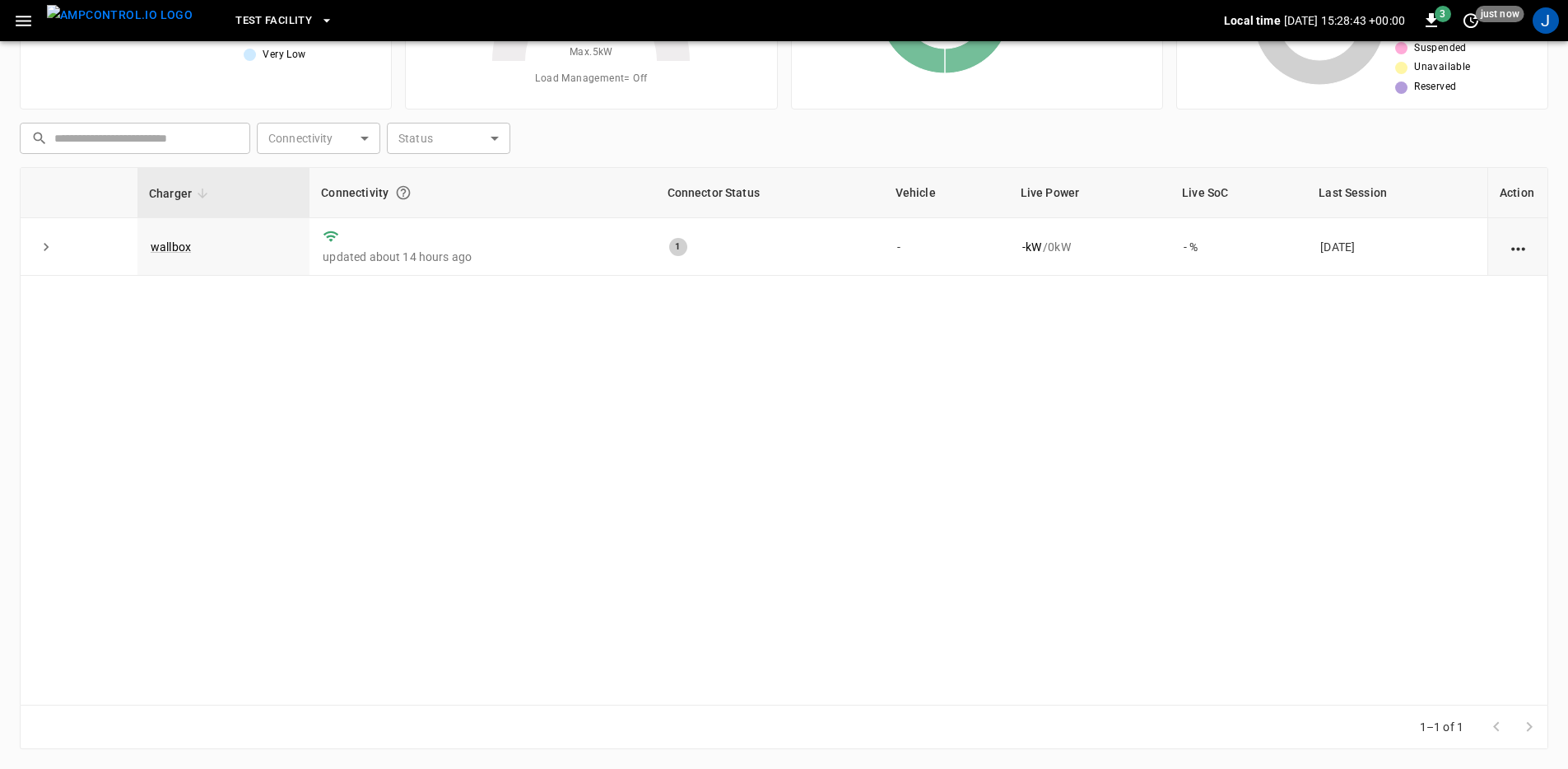
click at [0, 22] on div "Test Facility Local time 2025-09-17 15:28:43 +00:00 3 just now J" at bounding box center [784, 21] width 1568 height 42
click at [10, 21] on button "button" at bounding box center [24, 21] width 34 height 31
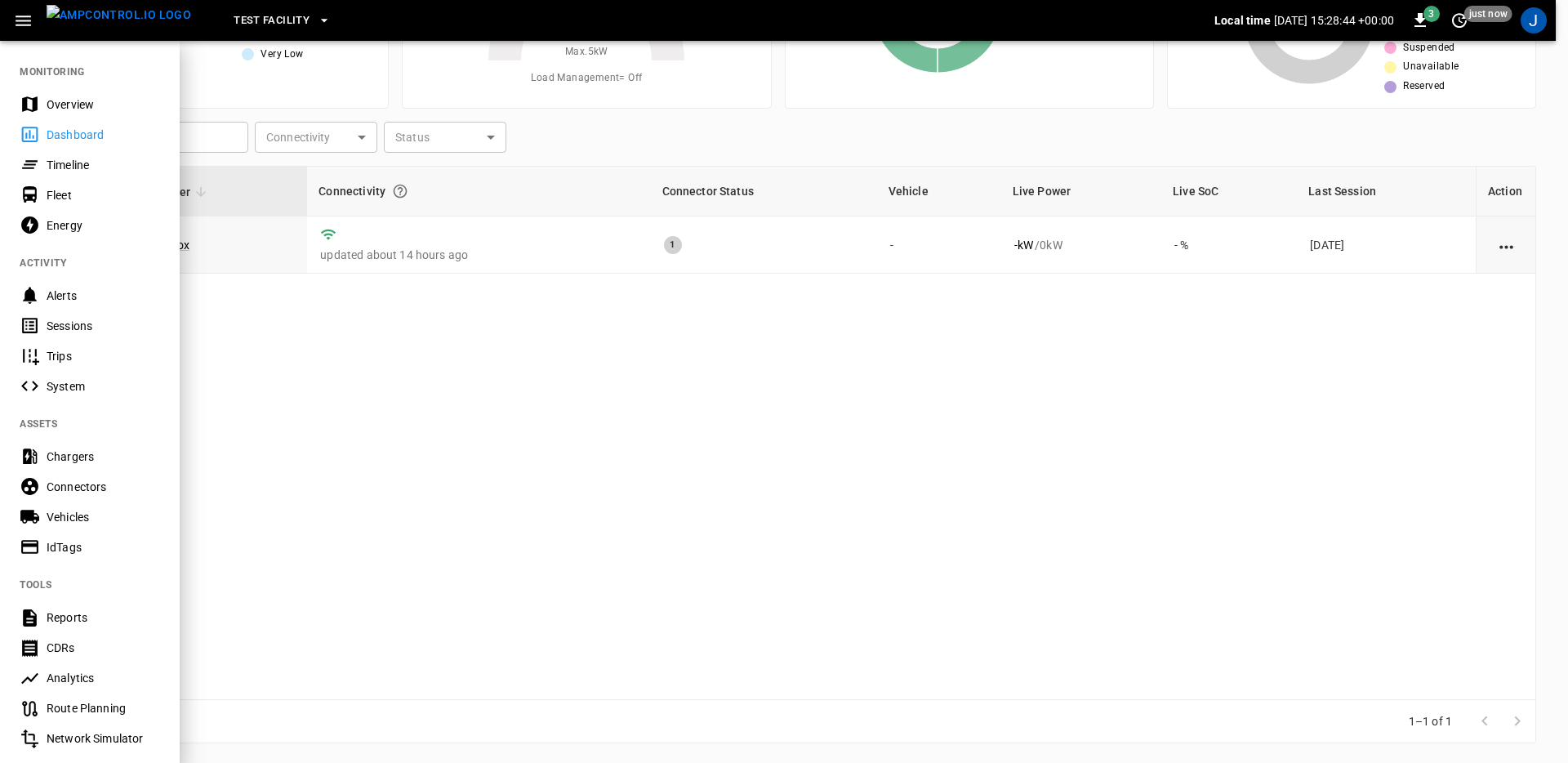
click at [105, 524] on div "Vehicles" at bounding box center [103, 517] width 114 height 17
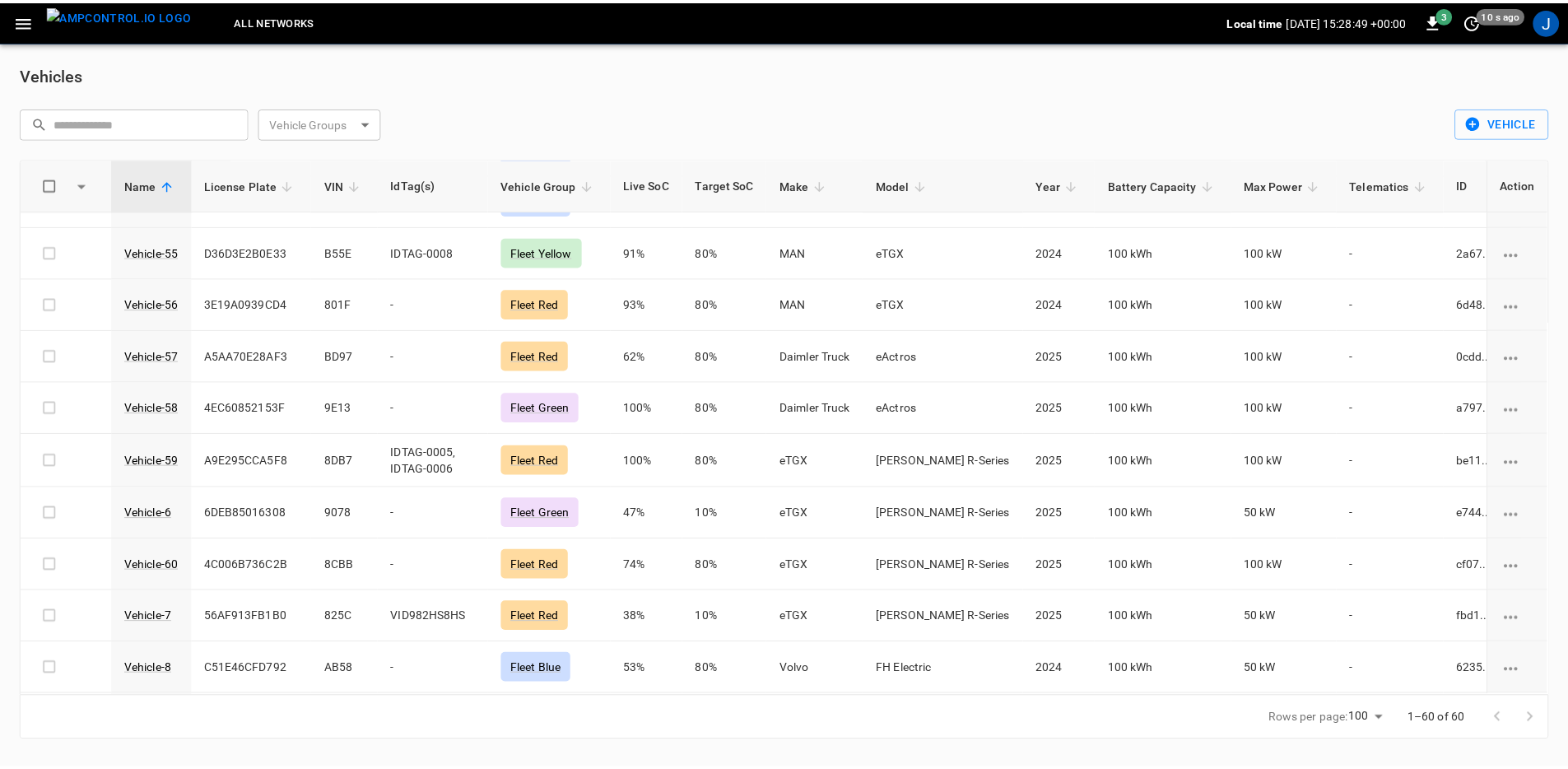
scroll to position [2627, 0]
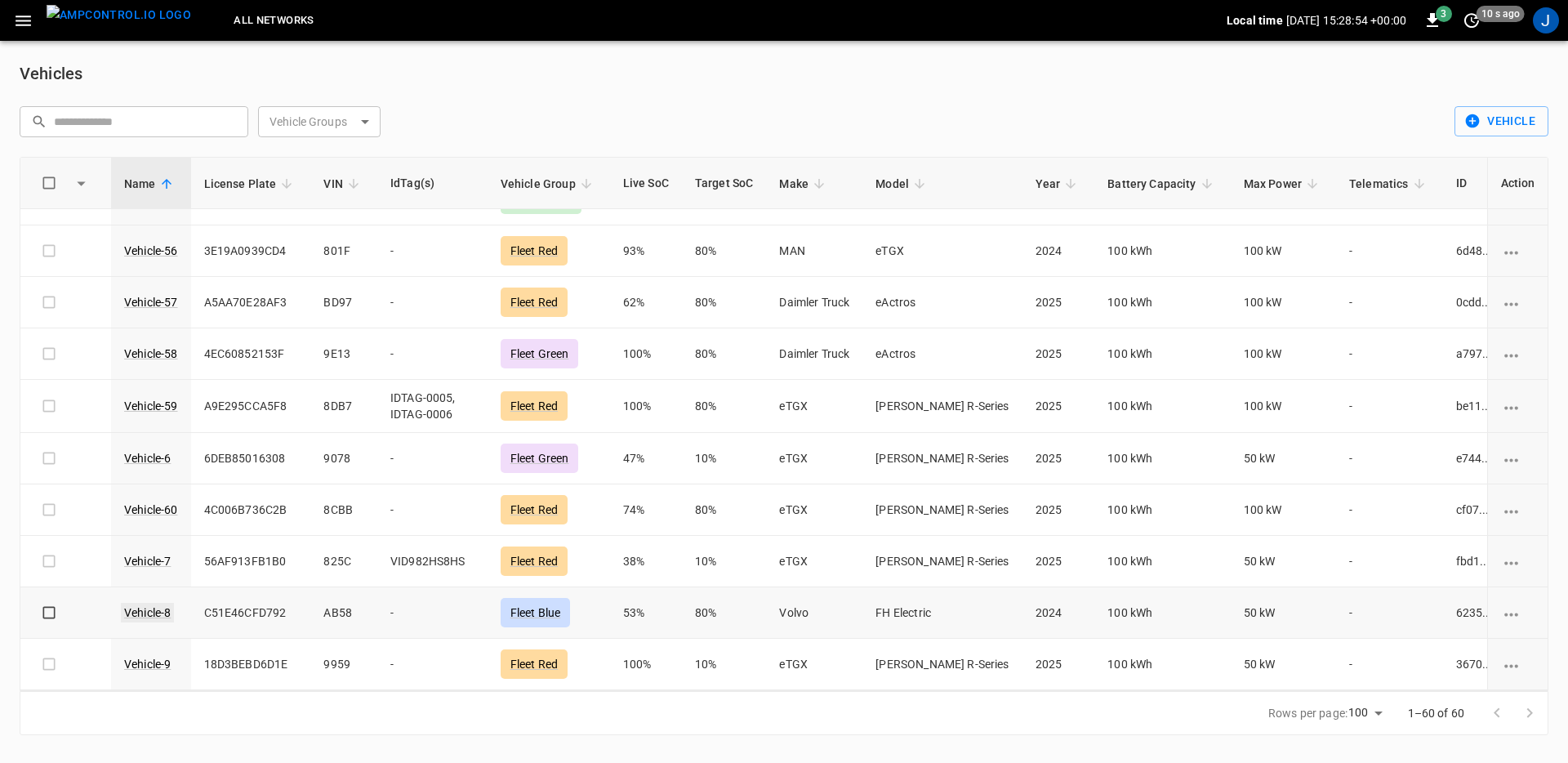
click at [141, 613] on link "Vehicle-8" at bounding box center [147, 612] width 53 height 20
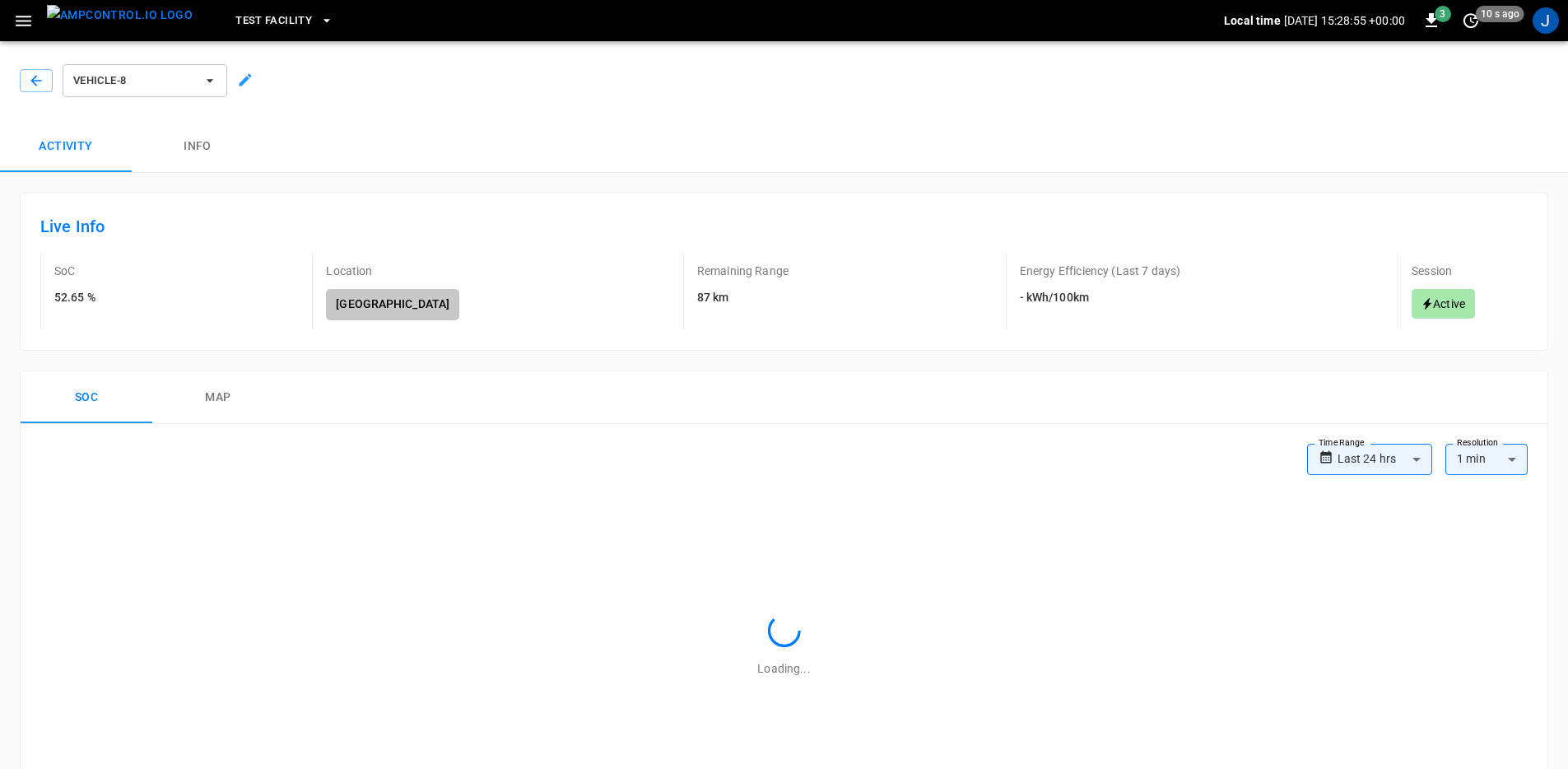
click at [251, 77] on icon at bounding box center [245, 79] width 17 height 17
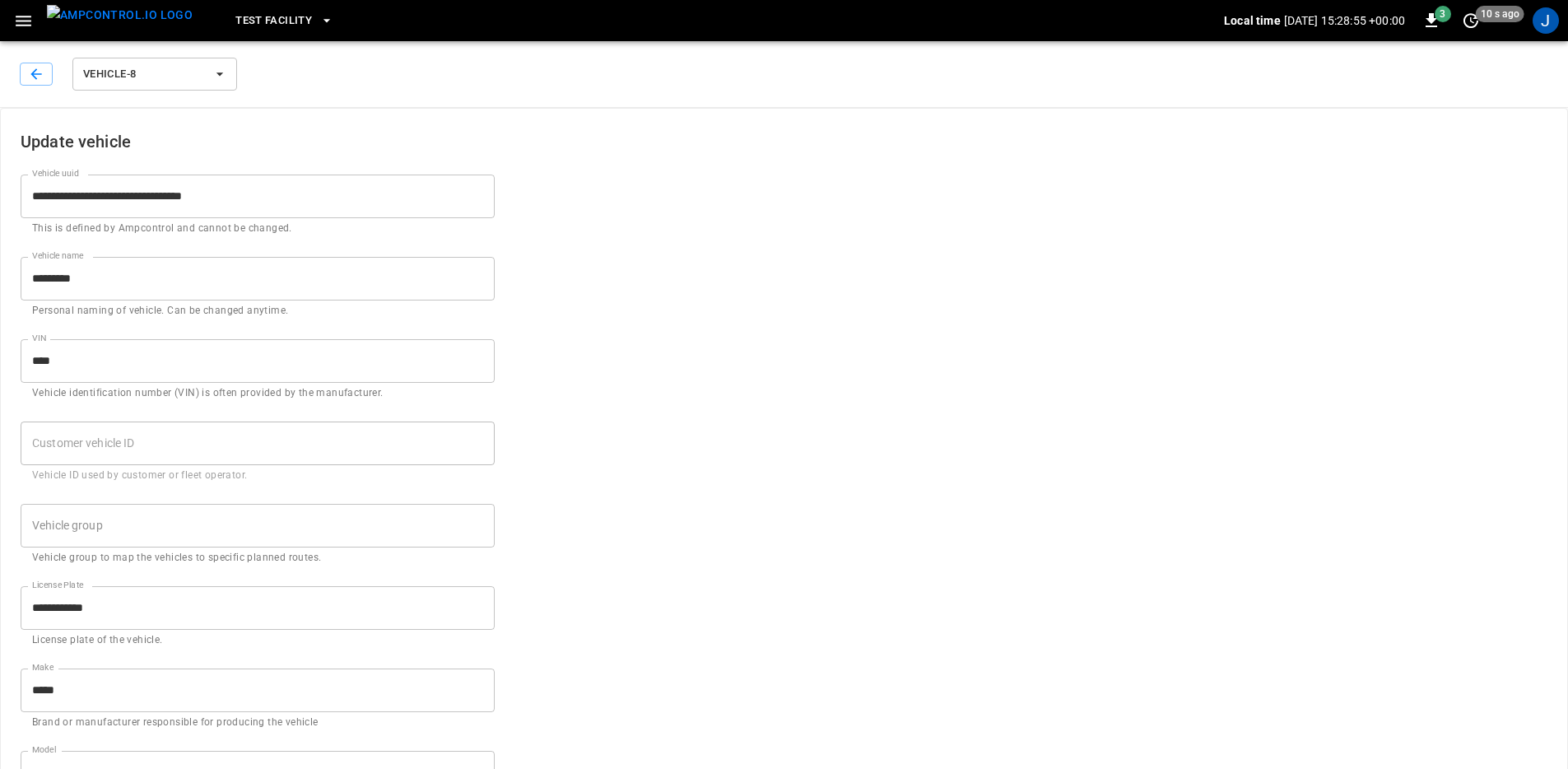
type input "**********"
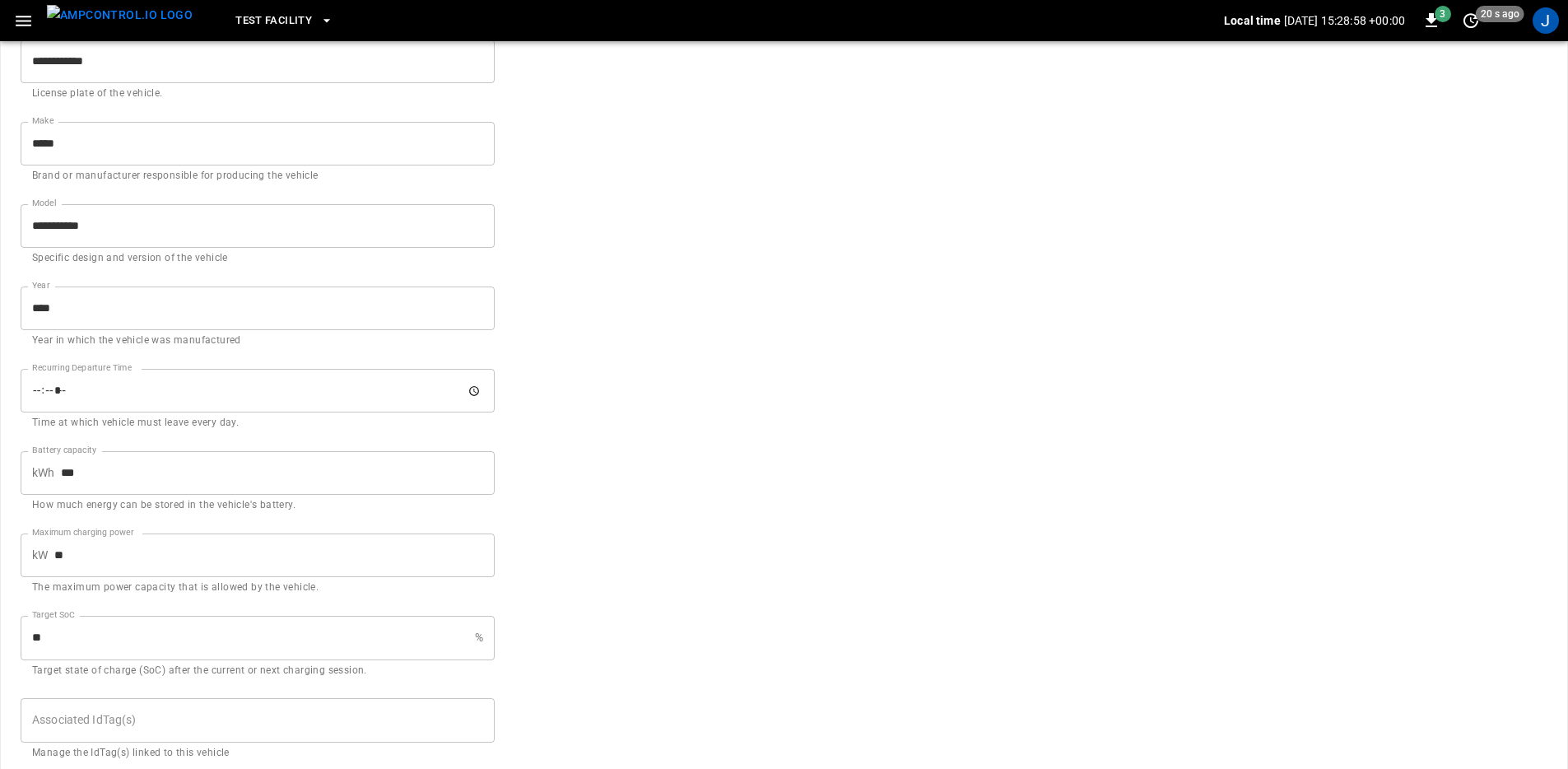
scroll to position [513, 0]
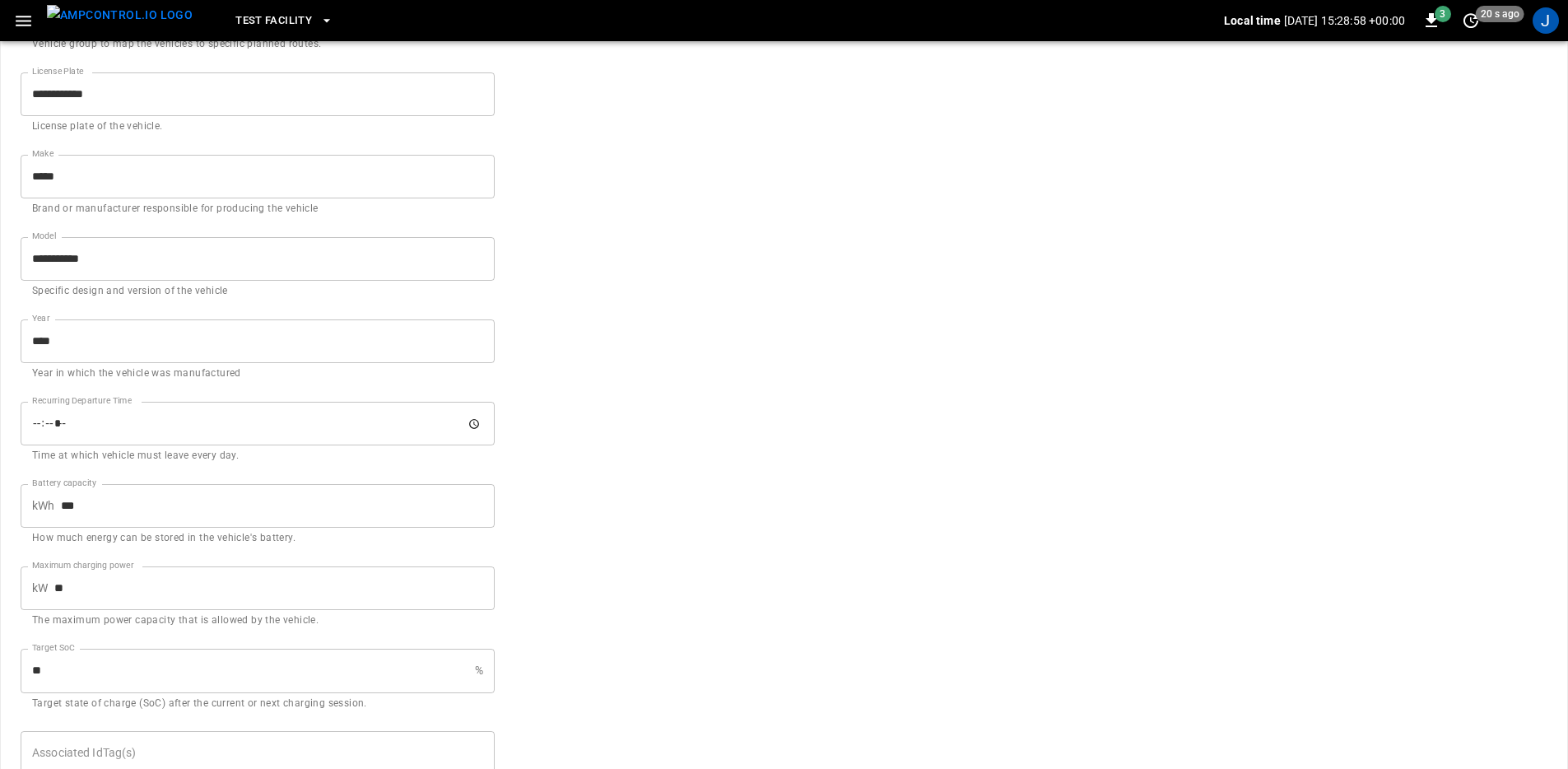
click at [742, 496] on form "**********" at bounding box center [784, 216] width 1526 height 1243
click at [187, 693] on div "Target SoC ** % Target SoC Target state of charge (SoC) after the current or ne…" at bounding box center [257, 679] width 474 height 62
click at [213, 671] on input "**" at bounding box center [244, 670] width 448 height 43
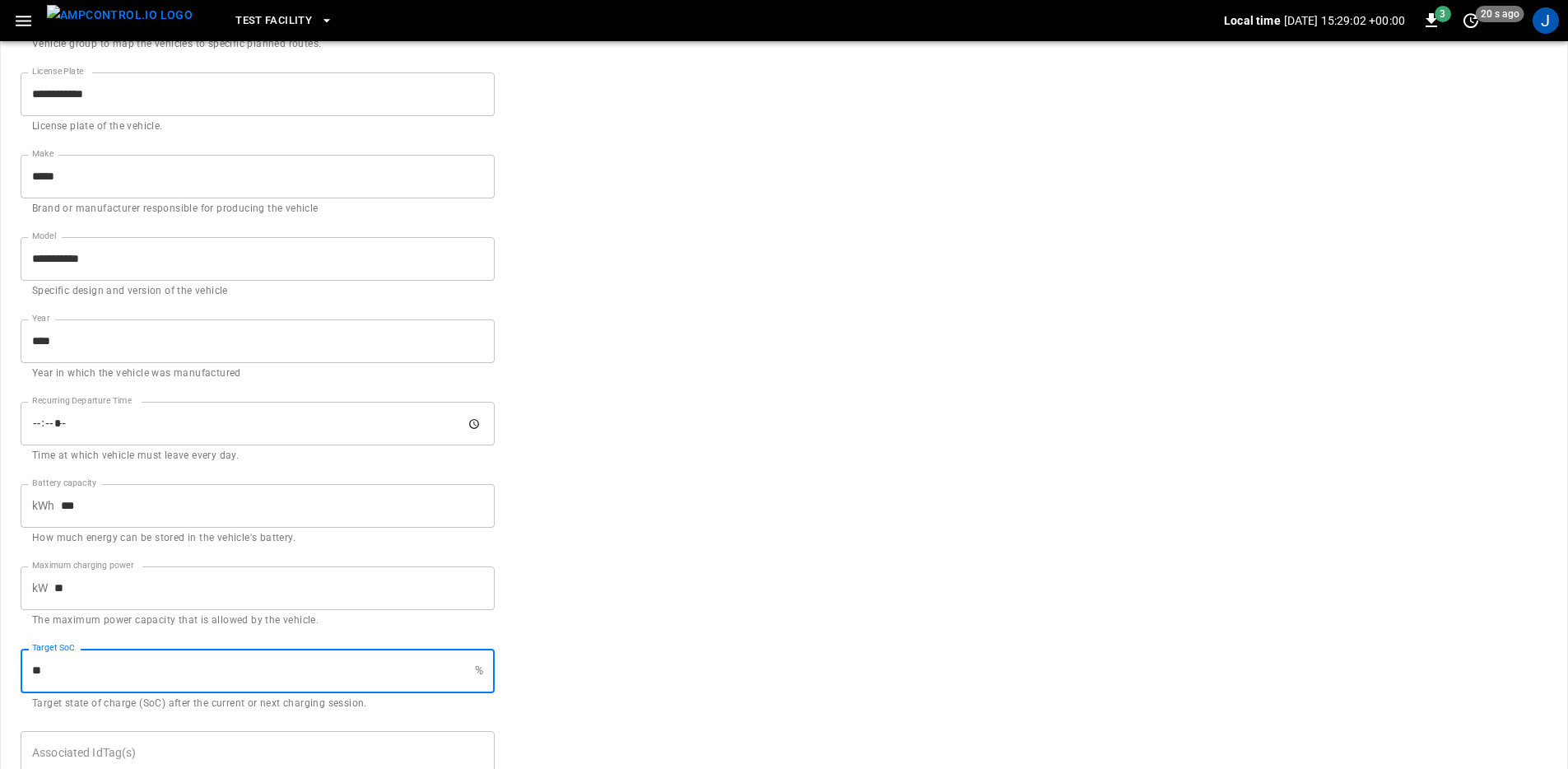
click at [213, 671] on input "**" at bounding box center [244, 670] width 448 height 43
type input "**"
click at [824, 526] on form "**********" at bounding box center [784, 216] width 1526 height 1243
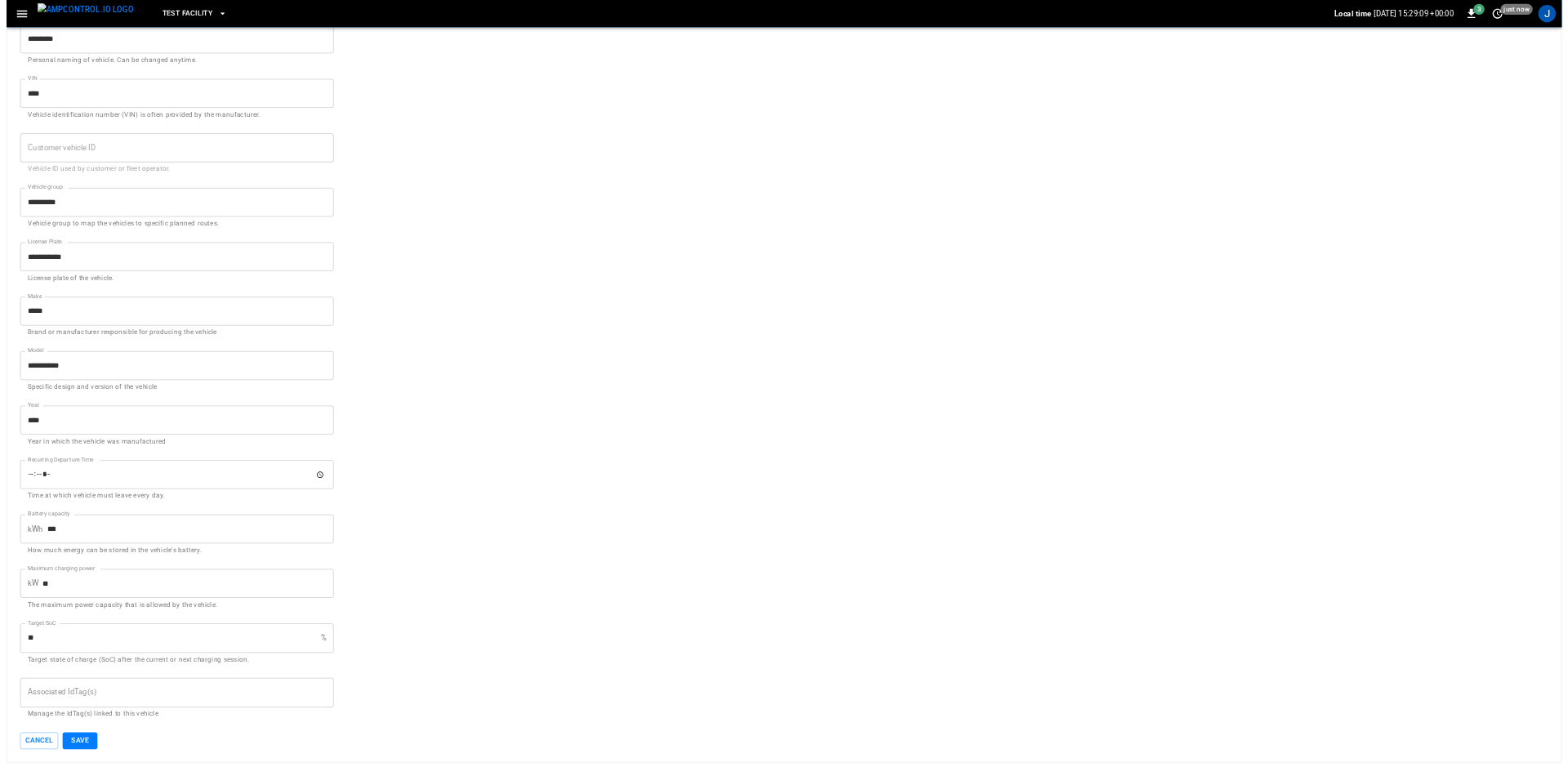
scroll to position [0, 0]
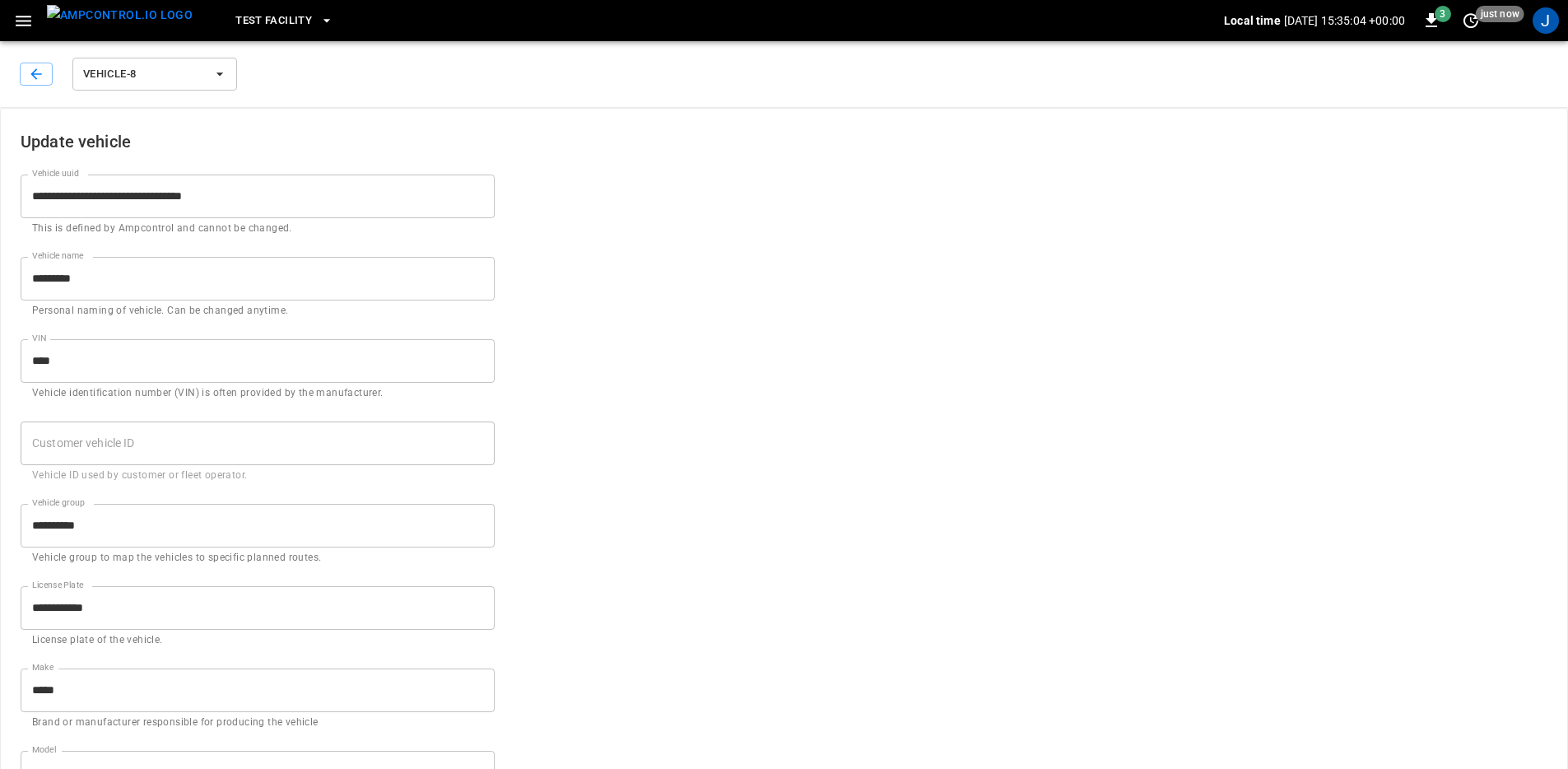
click at [121, 26] on img "menu" at bounding box center [119, 15] width 145 height 21
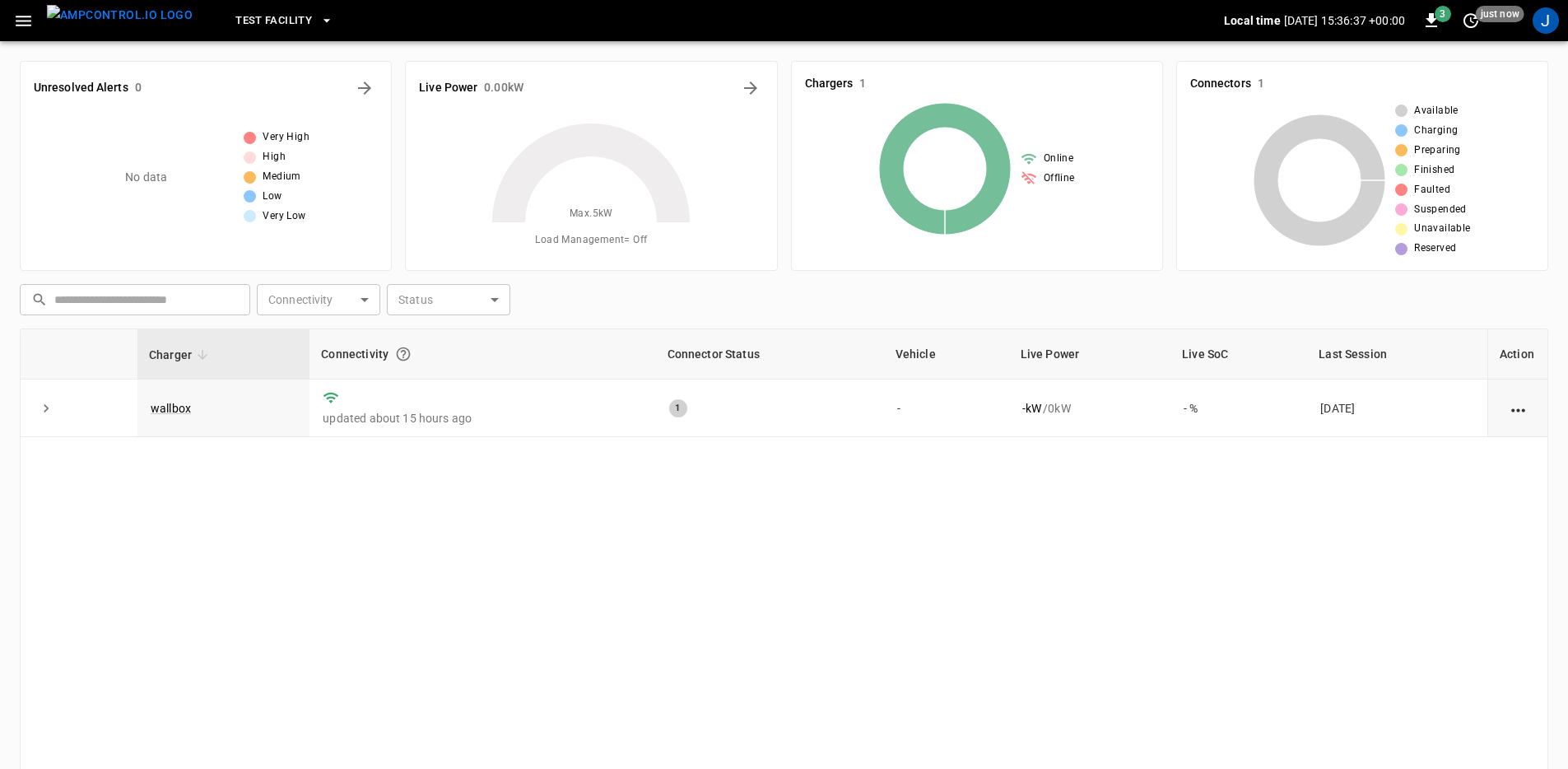
click at [863, 458] on div "Charger Connectivity Connector Status Vehicle Live Power Live SoC Last Session …" at bounding box center [784, 597] width 1528 height 538
click at [134, 7] on img "menu" at bounding box center [119, 15] width 145 height 21
click at [235, 22] on span "Test Facility" at bounding box center [273, 21] width 76 height 19
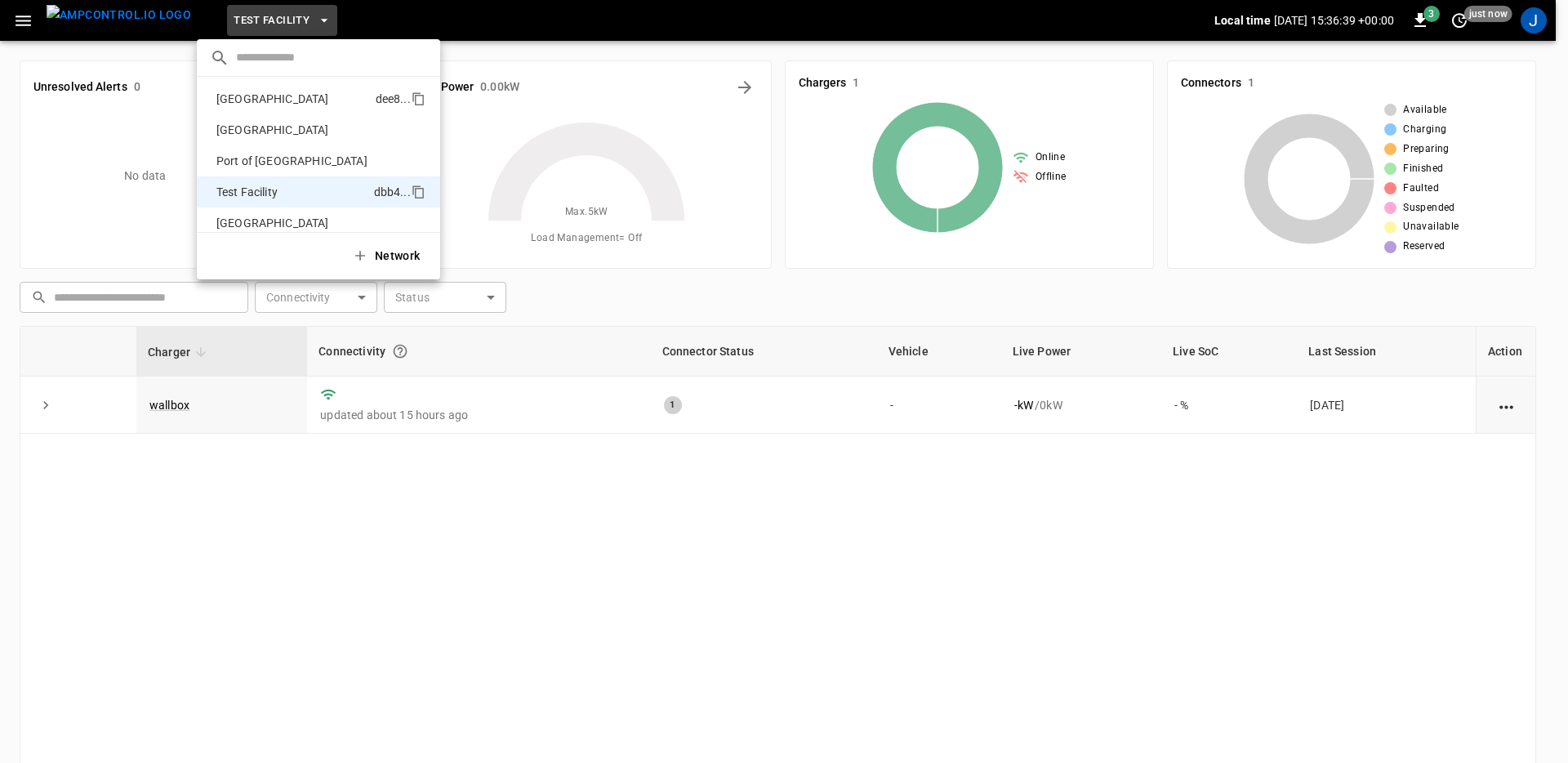
scroll to position [13, 0]
click at [305, 92] on p "Frankfurt Depot" at bounding box center [292, 85] width 166 height 17
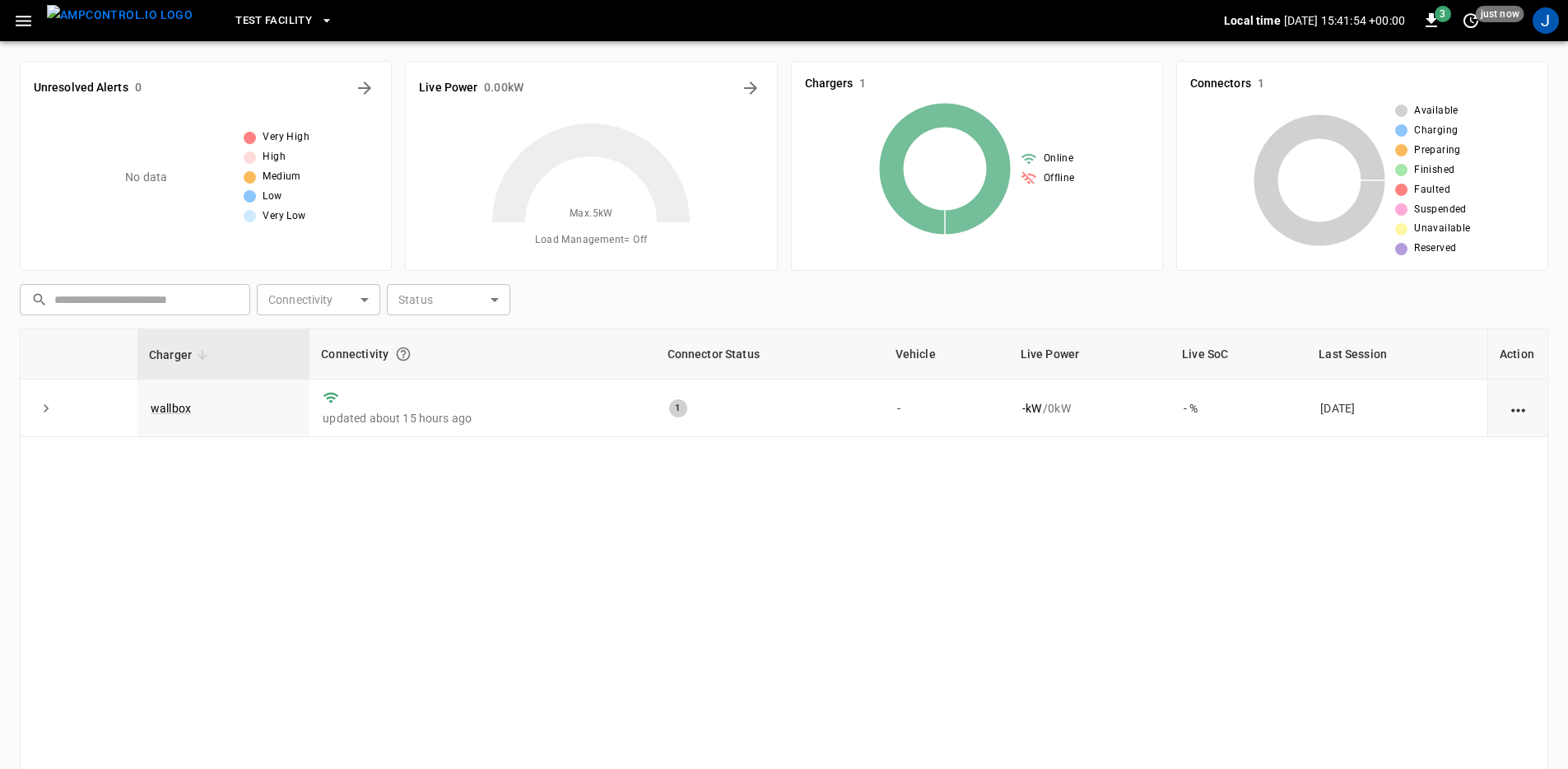
click at [1545, 35] on div "J" at bounding box center [1546, 21] width 32 height 32
click at [1547, 29] on div "J" at bounding box center [1545, 20] width 27 height 27
